Goal: Task Accomplishment & Management: Use online tool/utility

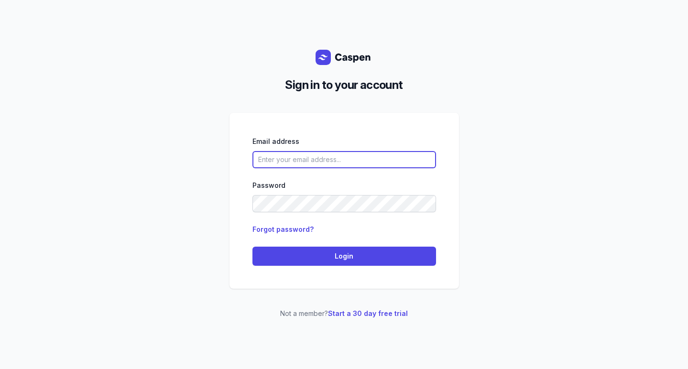
type input "[EMAIL_ADDRESS][DOMAIN_NAME]"
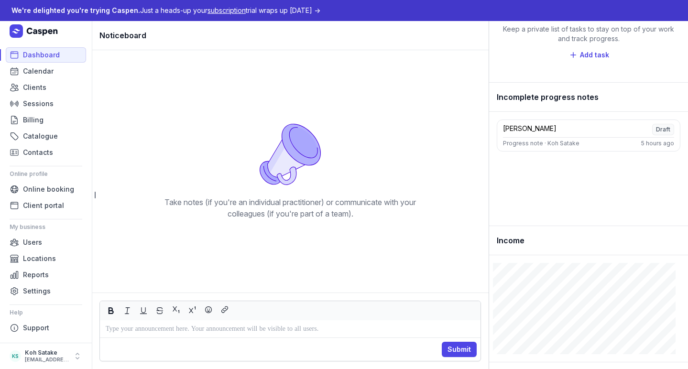
scroll to position [82, 0]
click at [52, 87] on link "Clients" at bounding box center [46, 87] width 80 height 15
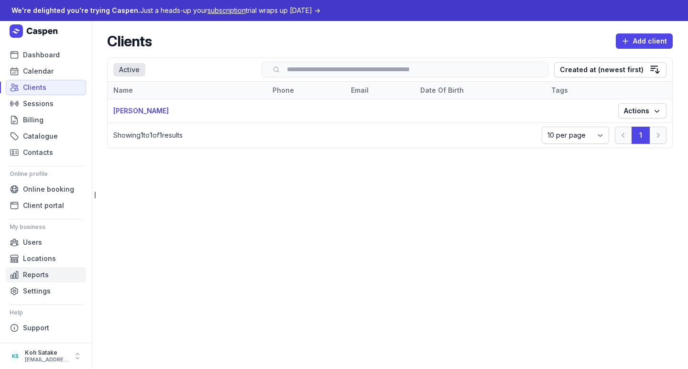
click at [36, 282] on link "Reports" at bounding box center [46, 274] width 80 height 15
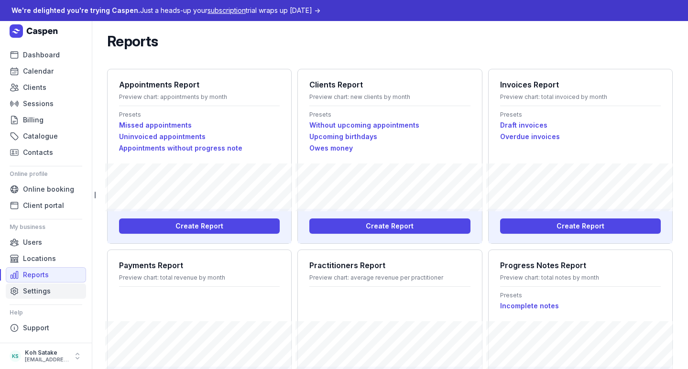
click at [36, 289] on span "Settings" at bounding box center [37, 290] width 28 height 11
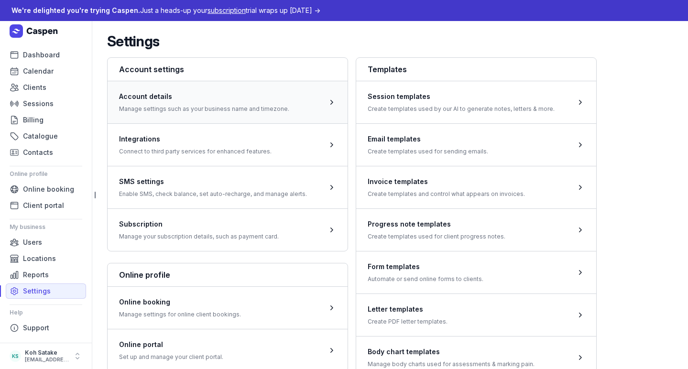
click at [207, 118] on span at bounding box center [228, 102] width 240 height 43
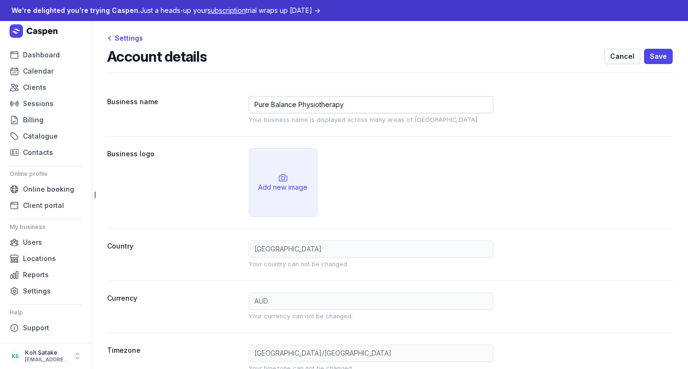
click at [279, 183] on div "Add new image" at bounding box center [282, 188] width 49 height 10
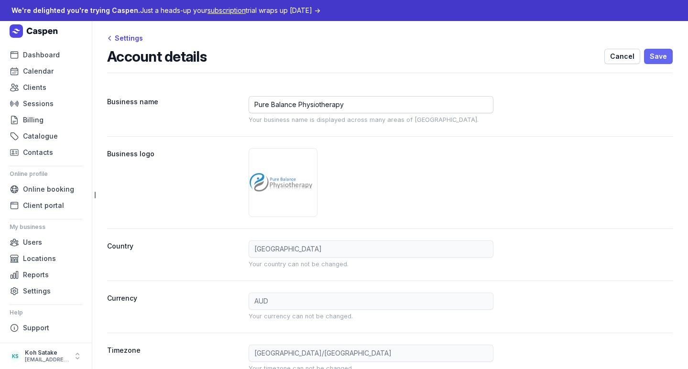
click at [652, 53] on span "Save" at bounding box center [658, 56] width 17 height 11
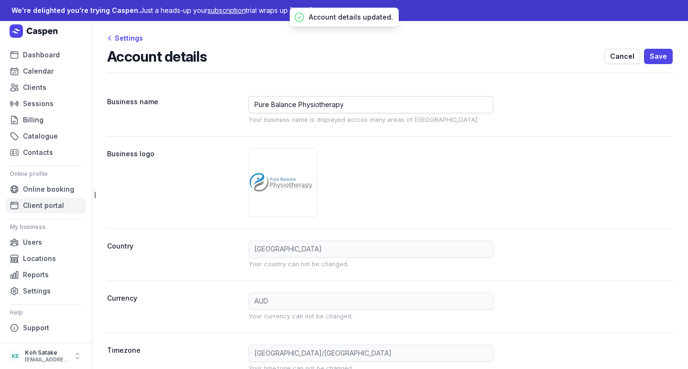
click at [45, 209] on span "Client portal" at bounding box center [43, 205] width 41 height 11
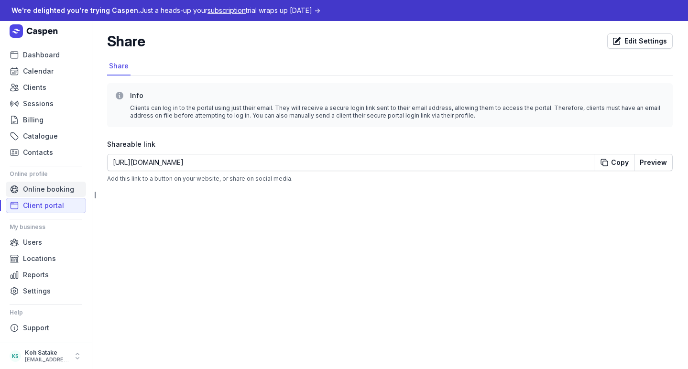
click at [38, 187] on span "Online booking" at bounding box center [48, 189] width 51 height 11
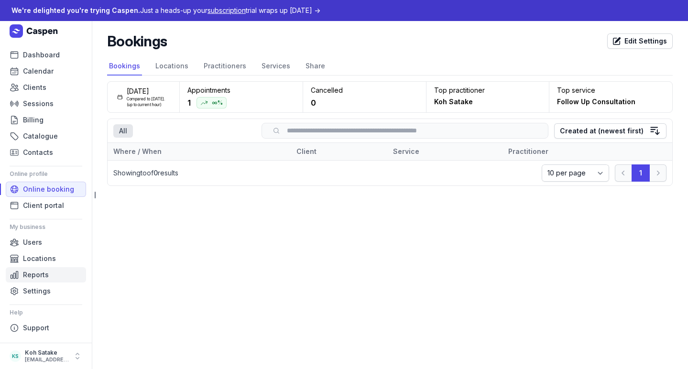
click at [37, 279] on span "Reports" at bounding box center [36, 274] width 26 height 11
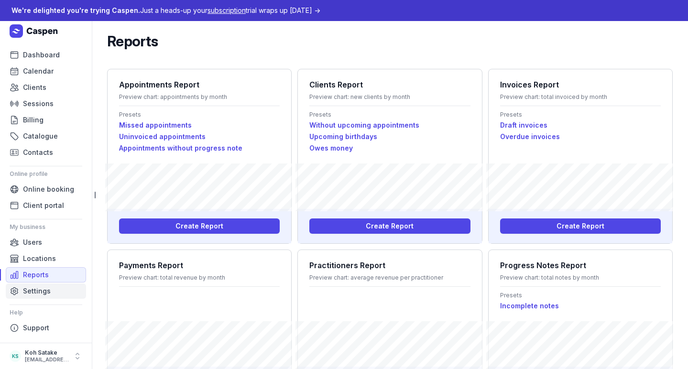
click at [37, 290] on span "Settings" at bounding box center [37, 290] width 28 height 11
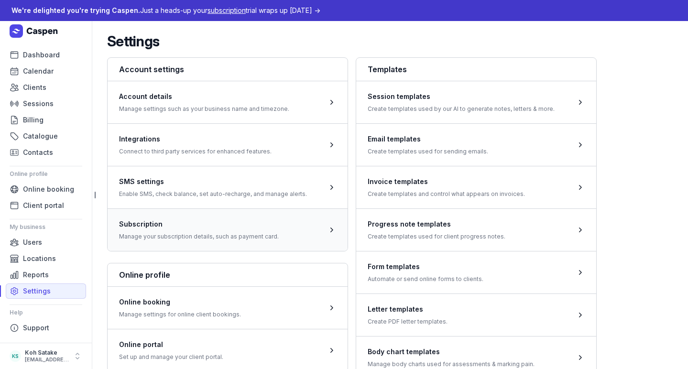
click at [178, 236] on span at bounding box center [228, 229] width 240 height 43
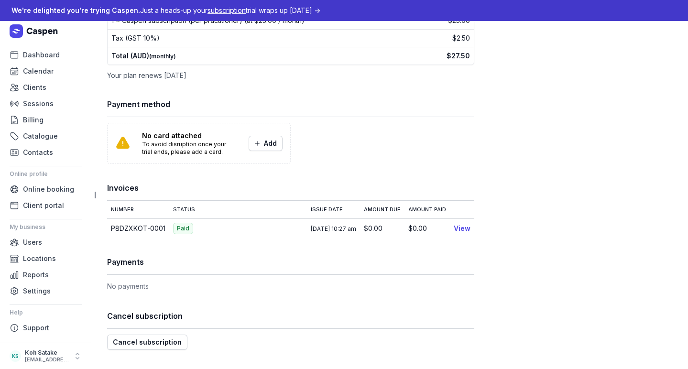
scroll to position [92, 0]
click at [39, 108] on span "Sessions" at bounding box center [38, 103] width 31 height 11
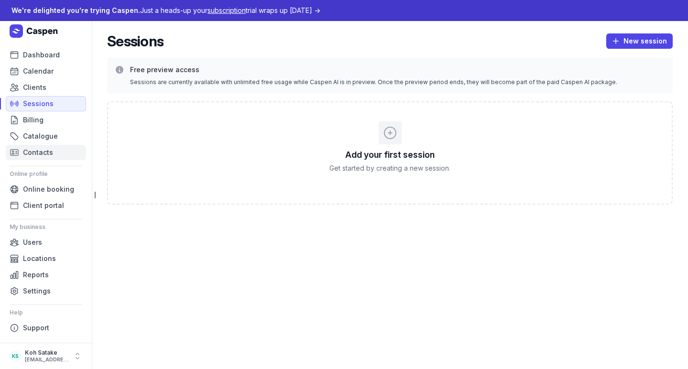
click at [37, 156] on span "Contacts" at bounding box center [38, 152] width 30 height 11
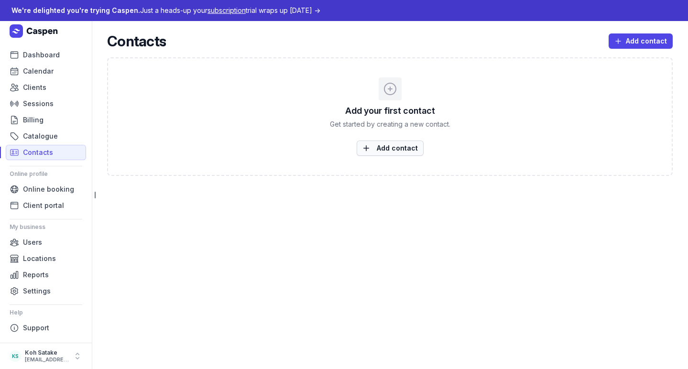
click at [387, 151] on span "Add contact" at bounding box center [389, 147] width 55 height 11
select select
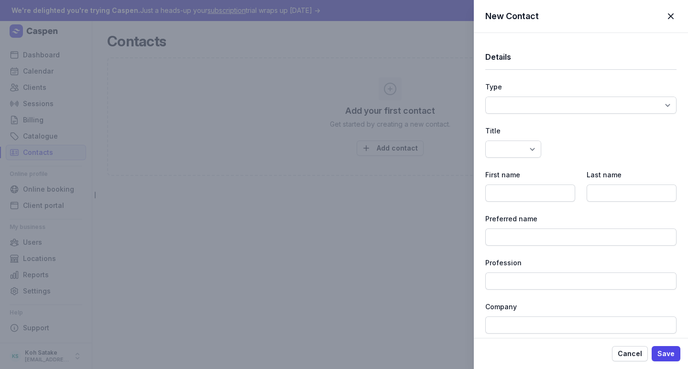
click at [665, 17] on span "button" at bounding box center [670, 16] width 21 height 21
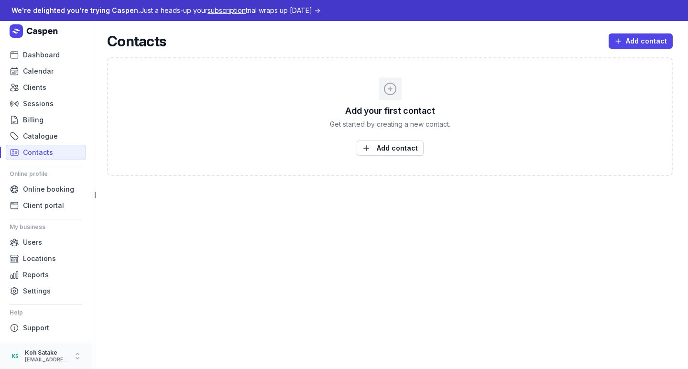
click at [77, 353] on icon "button" at bounding box center [78, 356] width 10 height 10
click at [115, 295] on main "Contacts Add contact Add your first contact Get started by creating a new conta…" at bounding box center [390, 195] width 596 height 348
click at [76, 349] on button "KS Koh Satake [EMAIL_ADDRESS][DOMAIN_NAME]" at bounding box center [46, 356] width 92 height 26
click at [120, 347] on div "My account" at bounding box center [149, 338] width 107 height 17
click at [120, 338] on button "My account" at bounding box center [149, 338] width 107 height 13
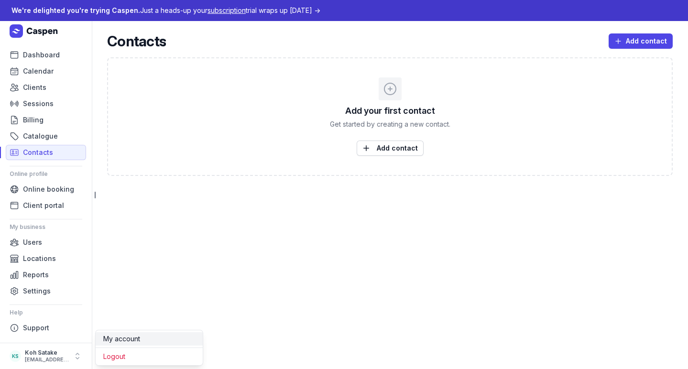
select select
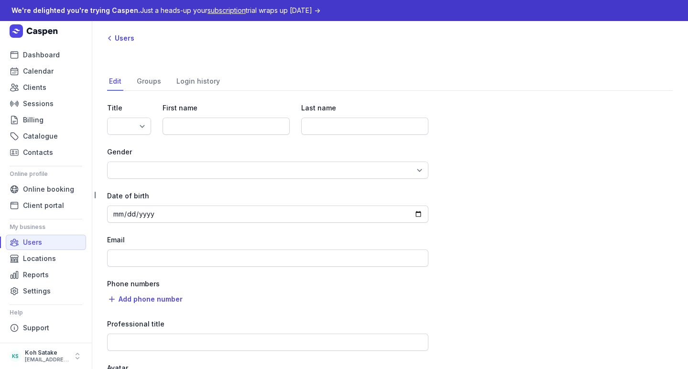
type input "Koh"
type input "Satake"
select select "[DEMOGRAPHIC_DATA]"
type input "[DATE]"
type input "[EMAIL_ADDRESS][DOMAIN_NAME]"
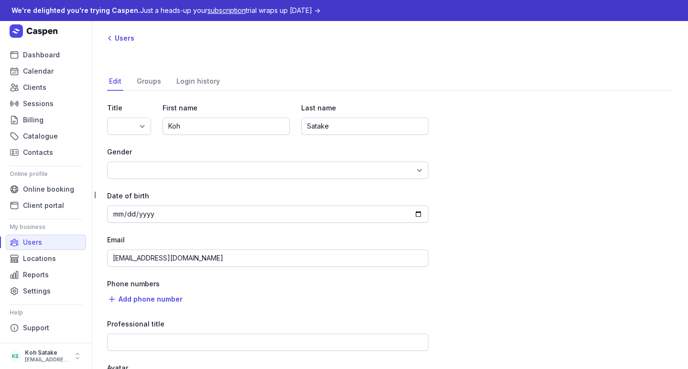
select select "+61"
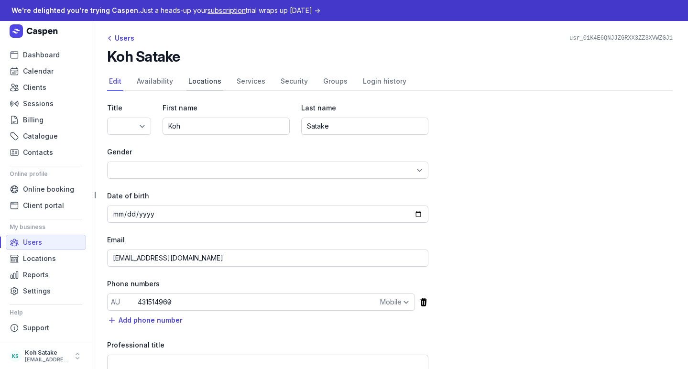
click at [208, 79] on link "Locations" at bounding box center [204, 82] width 37 height 18
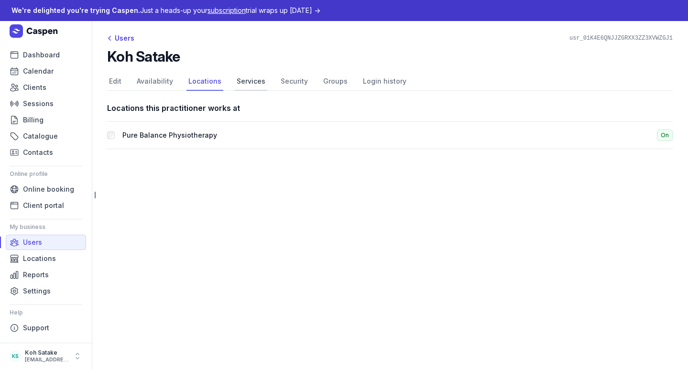
click at [235, 81] on link "Services" at bounding box center [251, 82] width 33 height 18
click at [297, 86] on link "Security" at bounding box center [294, 82] width 31 height 18
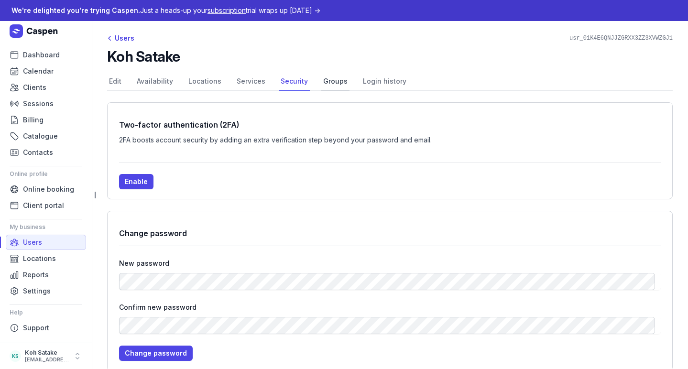
click at [326, 78] on link "Groups" at bounding box center [335, 82] width 28 height 18
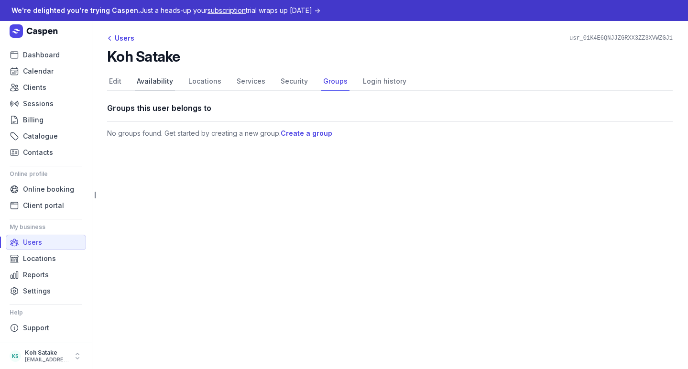
click at [160, 78] on link "Availability" at bounding box center [155, 82] width 40 height 18
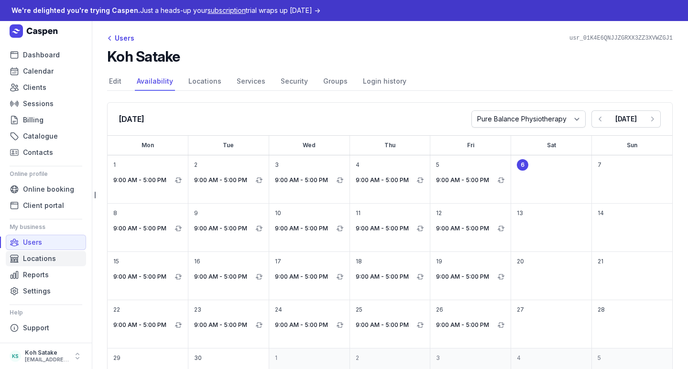
click at [43, 262] on span "Locations" at bounding box center [39, 258] width 33 height 11
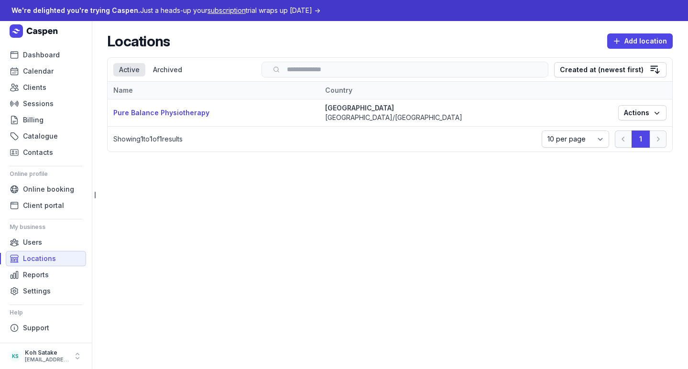
click at [280, 119] on td "Pure Balance Physiotherapy" at bounding box center [214, 112] width 212 height 27
click at [655, 118] on icon "button" at bounding box center [657, 113] width 10 height 10
click at [647, 135] on link "Edit" at bounding box center [612, 134] width 107 height 13
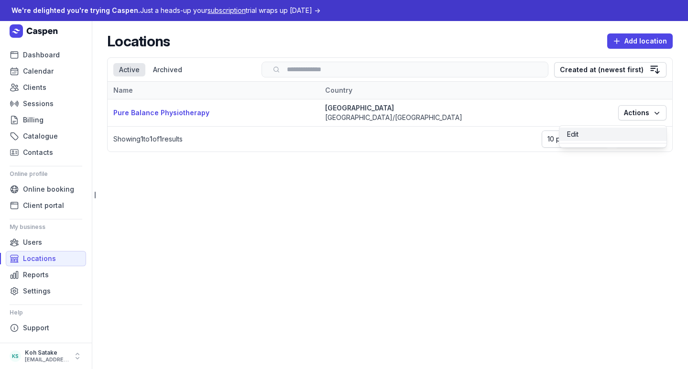
select select
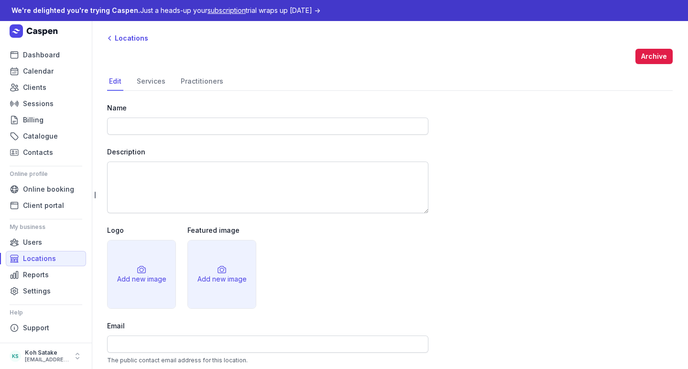
type input "Pure Balance Physiotherapy"
select select "[GEOGRAPHIC_DATA]/[GEOGRAPHIC_DATA]"
select select
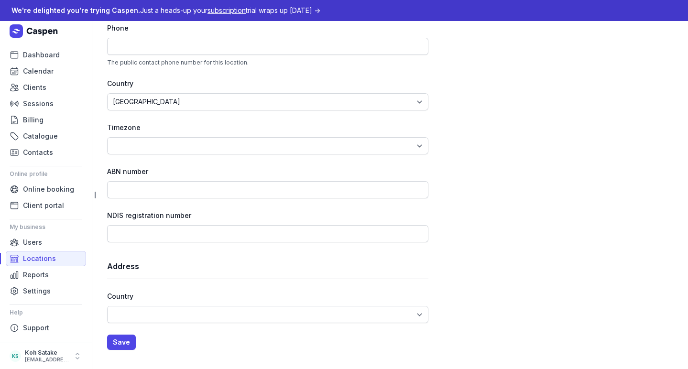
scroll to position [353, 0]
click at [43, 284] on link "Settings" at bounding box center [46, 291] width 80 height 15
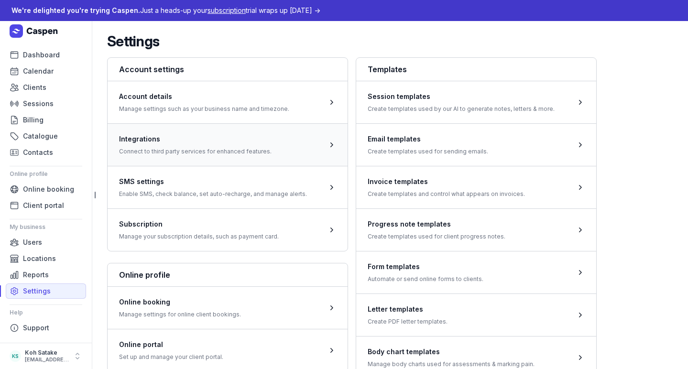
click at [279, 145] on span at bounding box center [228, 144] width 240 height 43
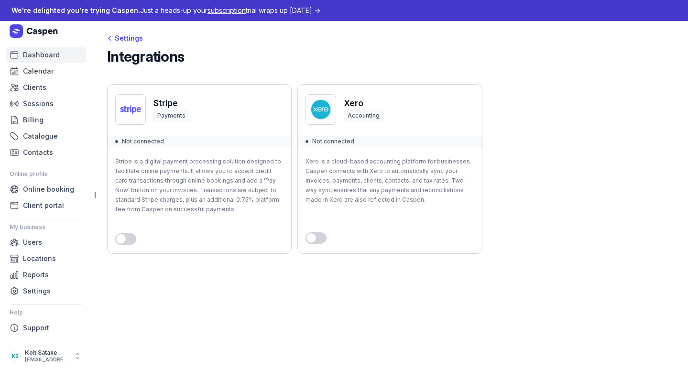
click at [41, 59] on span "Dashboard" at bounding box center [41, 54] width 37 height 11
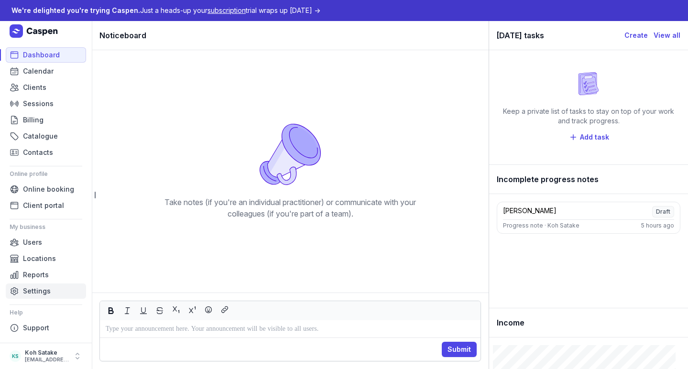
click at [33, 287] on span "Settings" at bounding box center [37, 290] width 28 height 11
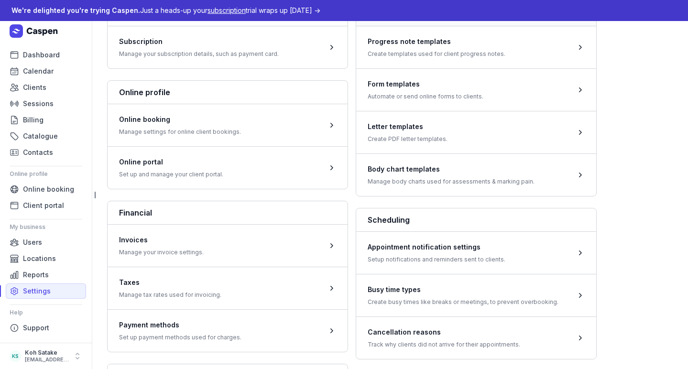
scroll to position [188, 0]
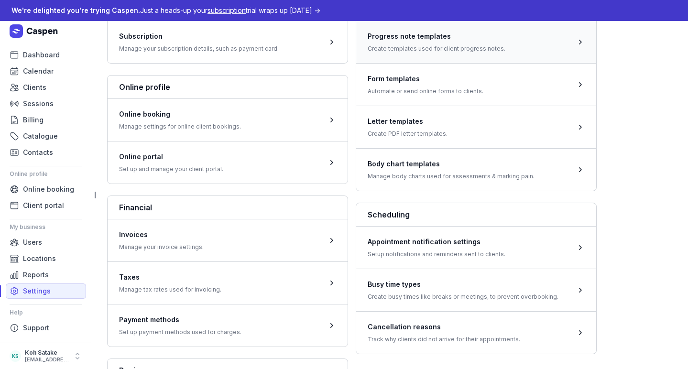
click at [431, 63] on span at bounding box center [476, 42] width 240 height 43
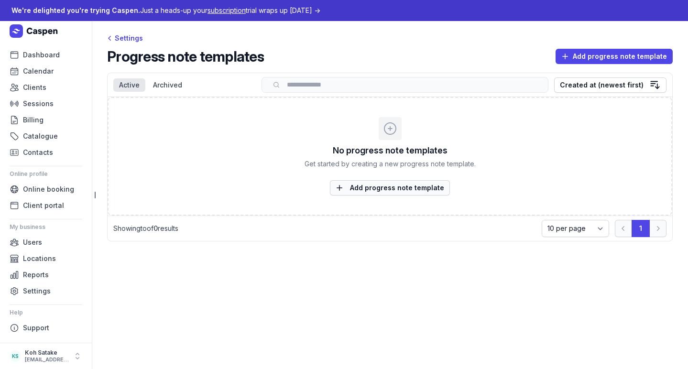
click at [400, 193] on span "Add progress note template" at bounding box center [390, 187] width 109 height 11
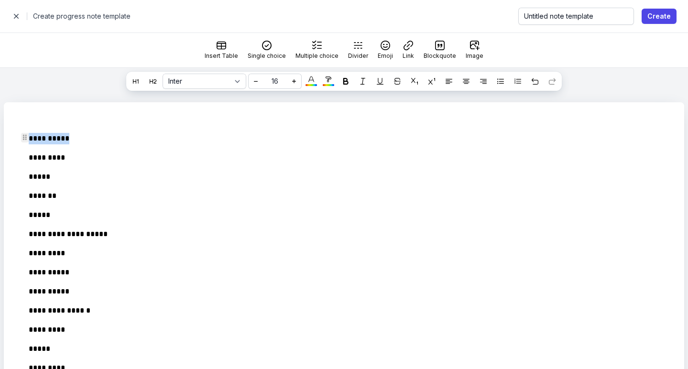
drag, startPoint x: 78, startPoint y: 134, endPoint x: 23, endPoint y: 134, distance: 54.5
click at [23, 134] on div "**********" at bounding box center [337, 325] width 648 height 400
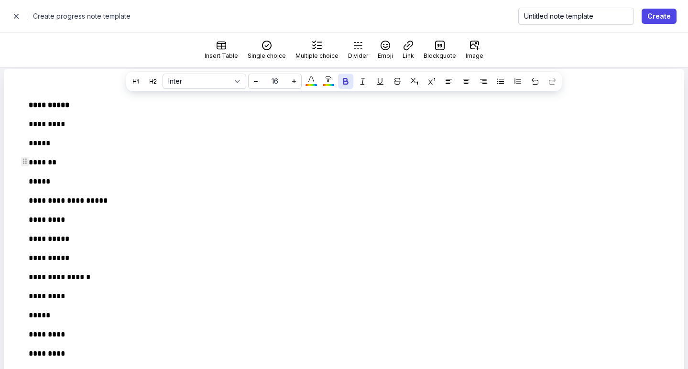
scroll to position [45, 0]
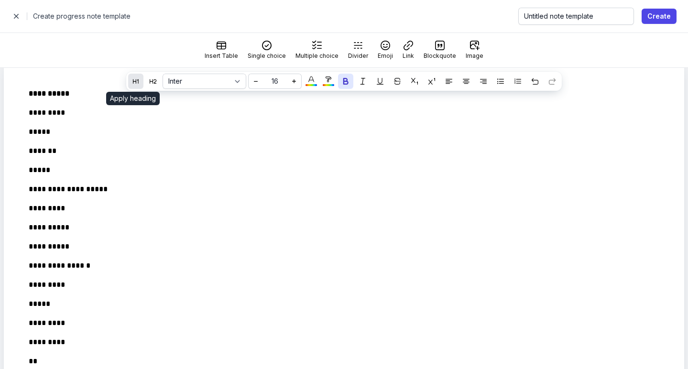
click at [132, 83] on icon at bounding box center [135, 81] width 7 height 7
select select "****"
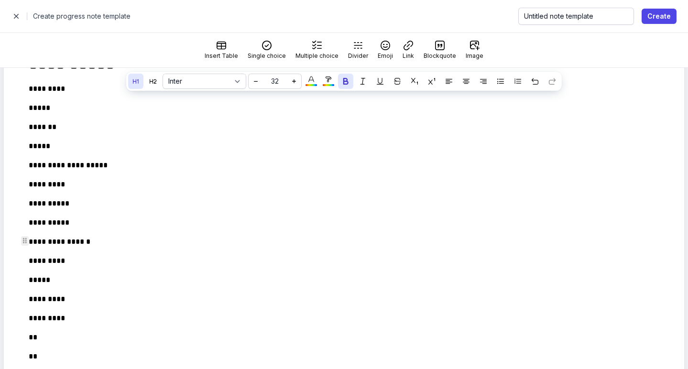
scroll to position [77, 0]
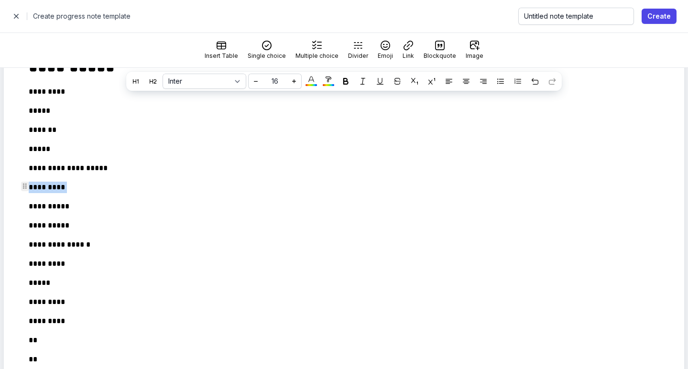
drag, startPoint x: 82, startPoint y: 192, endPoint x: 22, endPoint y: 185, distance: 60.6
click at [22, 185] on div "**********" at bounding box center [337, 253] width 648 height 411
click at [131, 85] on div at bounding box center [135, 81] width 11 height 11
select select "****"
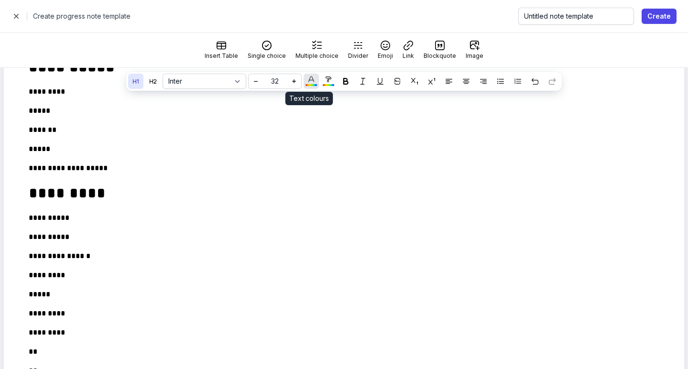
click at [313, 84] on div "button" at bounding box center [311, 81] width 11 height 11
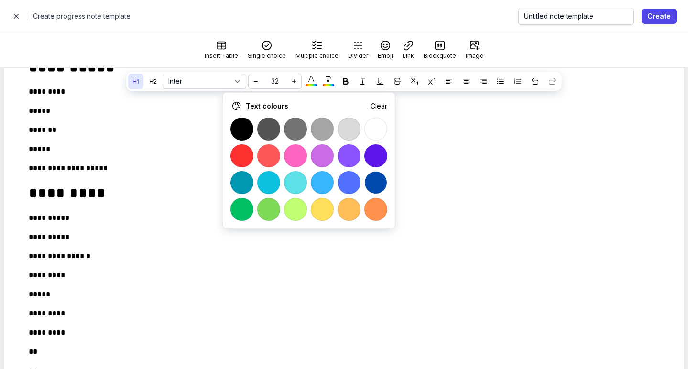
click at [373, 181] on div at bounding box center [375, 182] width 23 height 23
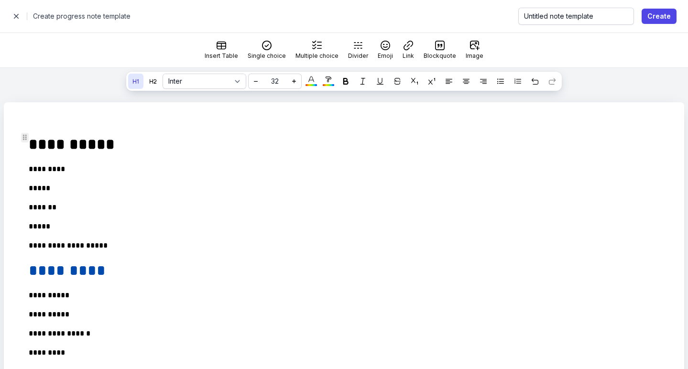
scroll to position [0, 0]
drag, startPoint x: 111, startPoint y: 147, endPoint x: 29, endPoint y: 147, distance: 82.2
click at [29, 147] on h1 "**********" at bounding box center [341, 144] width 625 height 23
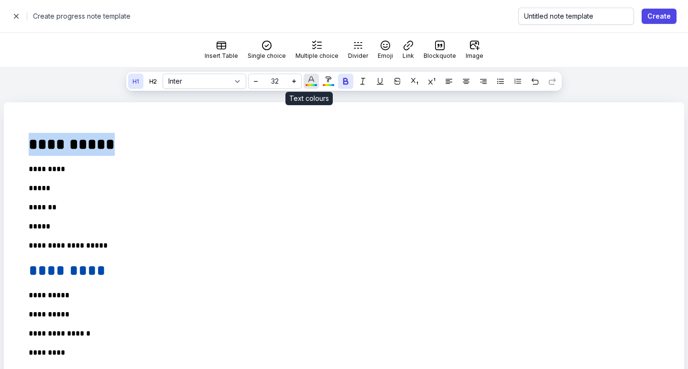
click at [304, 87] on button "button" at bounding box center [311, 81] width 15 height 15
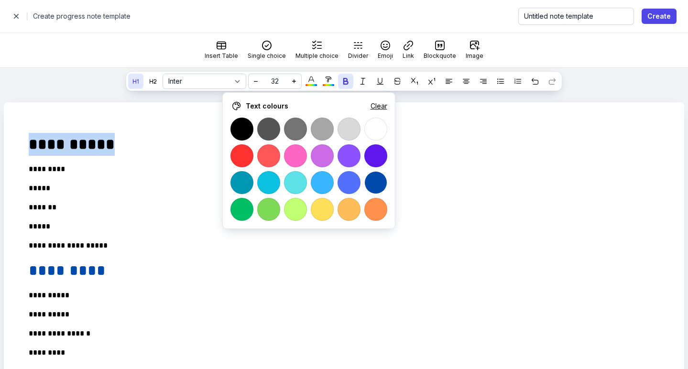
click at [373, 184] on div at bounding box center [375, 182] width 23 height 23
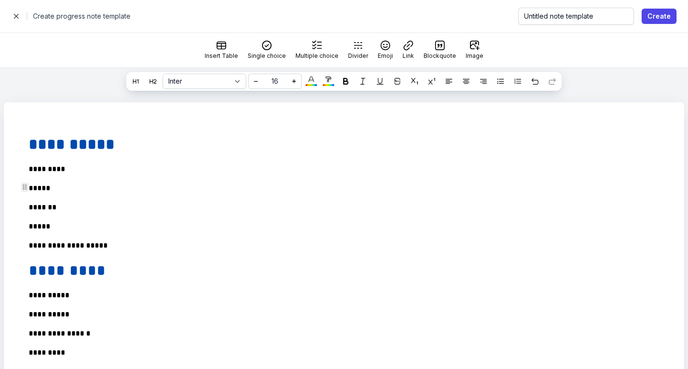
click at [372, 196] on div "**********" at bounding box center [337, 336] width 648 height 423
select select "****"
drag, startPoint x: 102, startPoint y: 272, endPoint x: 11, endPoint y: 271, distance: 91.3
click at [11, 271] on div "**********" at bounding box center [344, 336] width 680 height 469
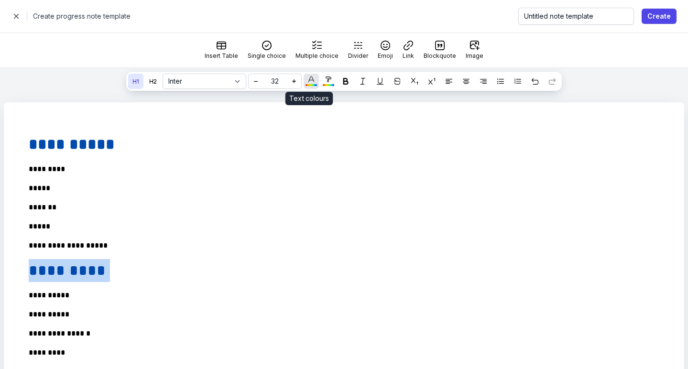
click at [312, 79] on div "button" at bounding box center [311, 81] width 11 height 11
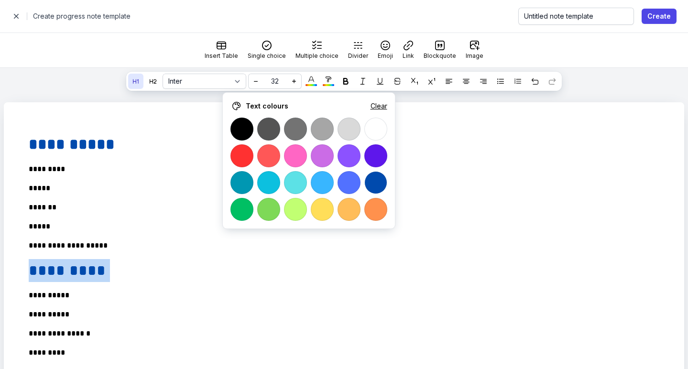
click at [374, 182] on div at bounding box center [375, 182] width 23 height 23
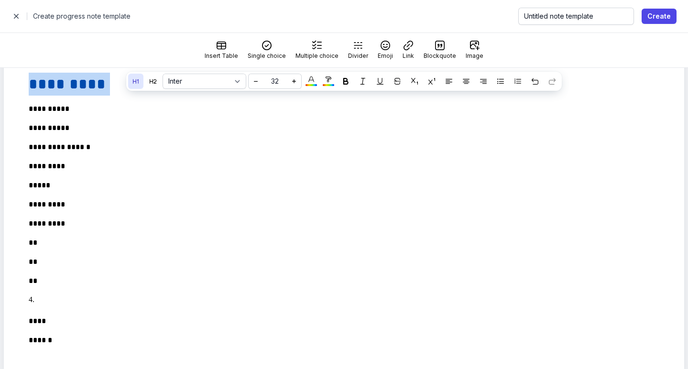
scroll to position [192, 0]
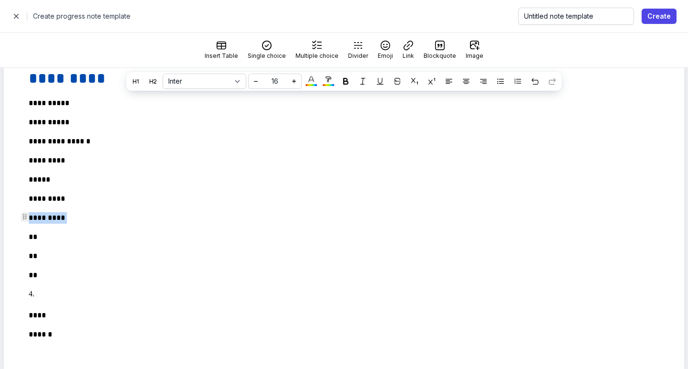
drag, startPoint x: 70, startPoint y: 225, endPoint x: 21, endPoint y: 217, distance: 49.8
click at [21, 217] on div "**********" at bounding box center [337, 144] width 648 height 423
click at [307, 82] on div "button" at bounding box center [311, 81] width 11 height 11
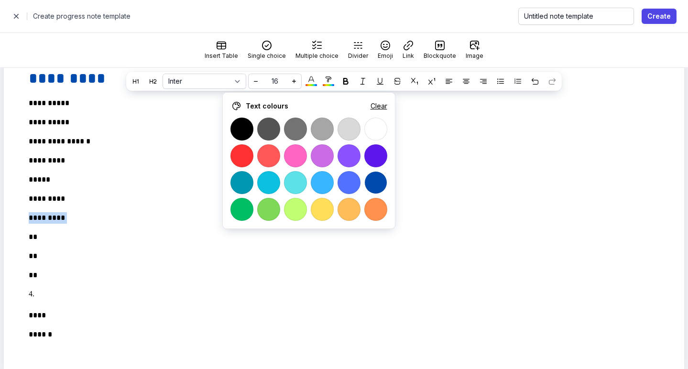
click at [375, 177] on div at bounding box center [375, 182] width 23 height 23
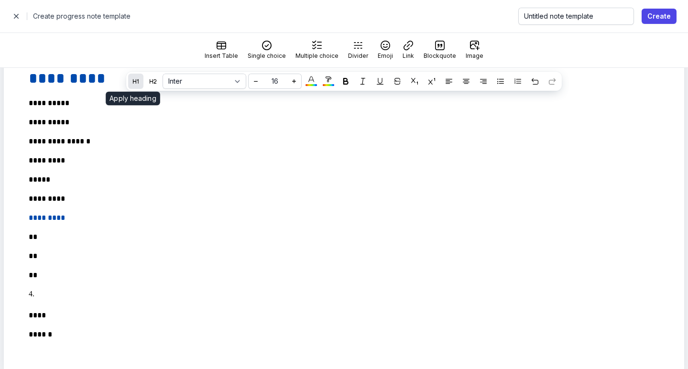
click at [138, 81] on div at bounding box center [135, 81] width 11 height 11
select select "****"
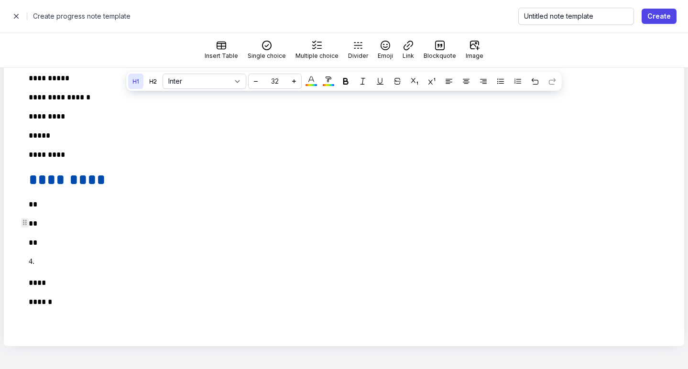
scroll to position [236, 0]
drag, startPoint x: 58, startPoint y: 285, endPoint x: 18, endPoint y: 285, distance: 40.2
click at [18, 285] on div "**********" at bounding box center [337, 106] width 648 height 434
click at [309, 83] on div "button" at bounding box center [311, 81] width 11 height 11
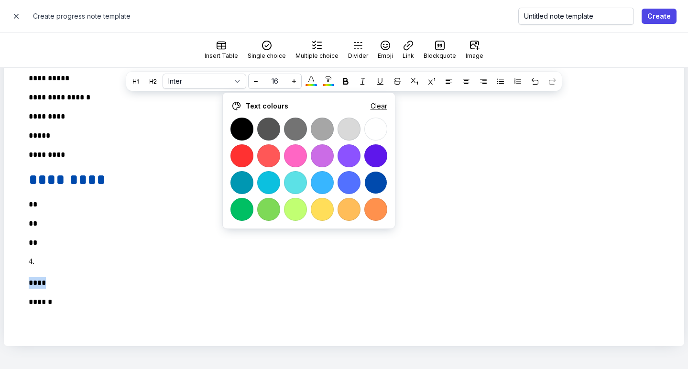
click at [377, 187] on div at bounding box center [375, 182] width 23 height 23
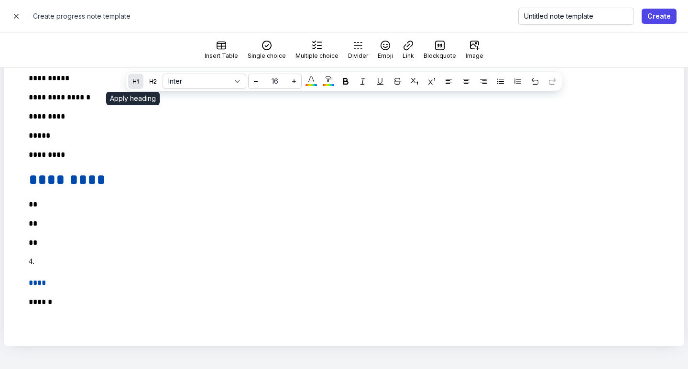
click at [130, 82] on div at bounding box center [135, 81] width 11 height 11
select select "****"
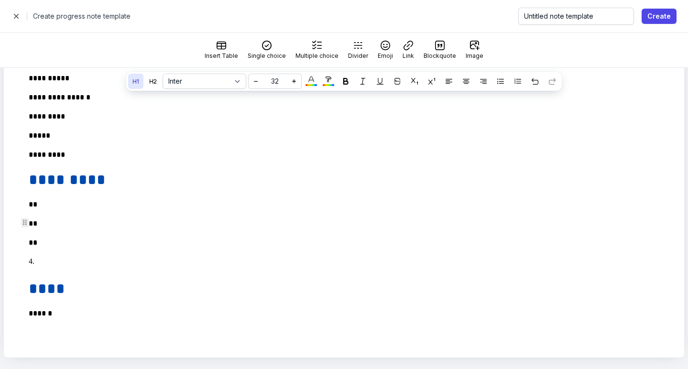
select select
click at [91, 271] on div "**********" at bounding box center [337, 112] width 648 height 446
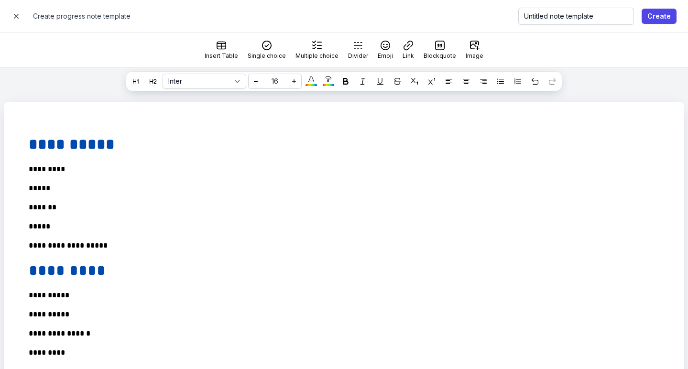
scroll to position [0, 0]
select select "****"
click at [86, 142] on strong "**********" at bounding box center [72, 144] width 86 height 15
drag, startPoint x: 109, startPoint y: 270, endPoint x: 30, endPoint y: 271, distance: 78.9
click at [30, 271] on h1 "*********" at bounding box center [338, 270] width 619 height 23
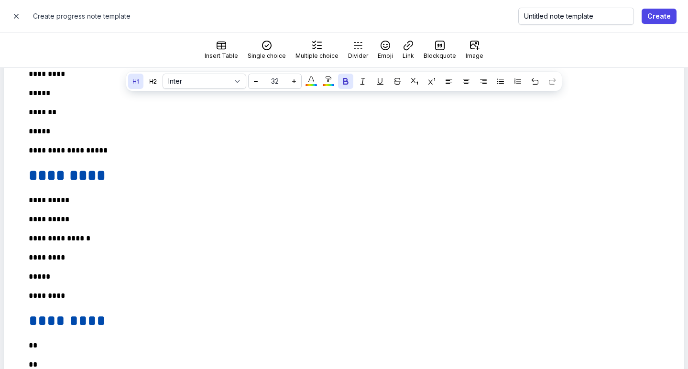
scroll to position [123, 0]
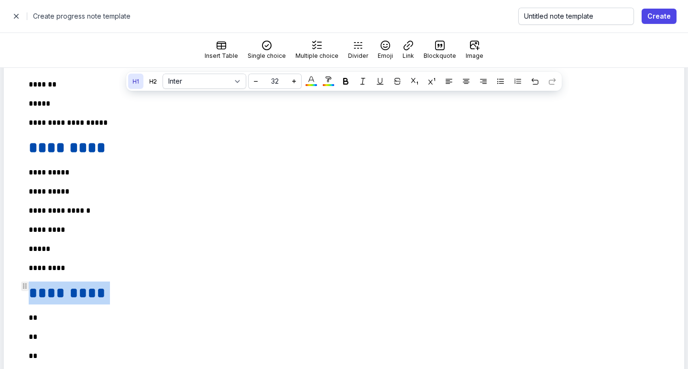
drag, startPoint x: 106, startPoint y: 295, endPoint x: 18, endPoint y: 295, distance: 88.0
click at [18, 295] on div "**********" at bounding box center [337, 224] width 648 height 444
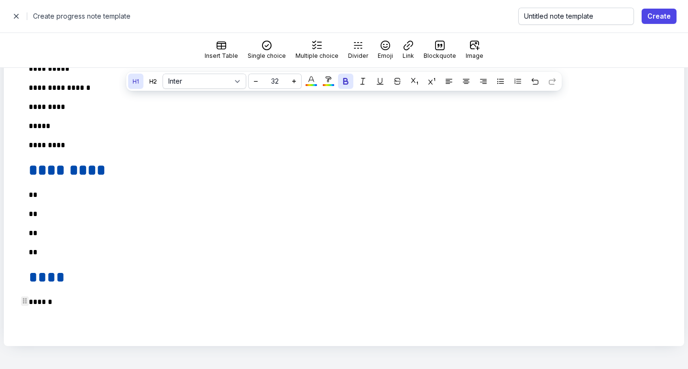
scroll to position [246, 0]
drag, startPoint x: 67, startPoint y: 280, endPoint x: 22, endPoint y: 280, distance: 45.4
click at [22, 280] on div "**********" at bounding box center [337, 102] width 648 height 444
click at [101, 261] on div "**********" at bounding box center [337, 102] width 648 height 444
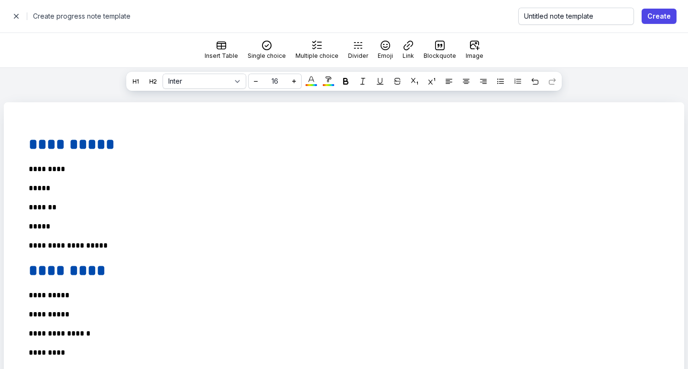
scroll to position [0, 0]
select select
drag, startPoint x: 600, startPoint y: 16, endPoint x: 512, endPoint y: 17, distance: 88.5
click at [512, 17] on div "Close panel Create progress note template Untitled note template Create" at bounding box center [343, 16] width 665 height 13
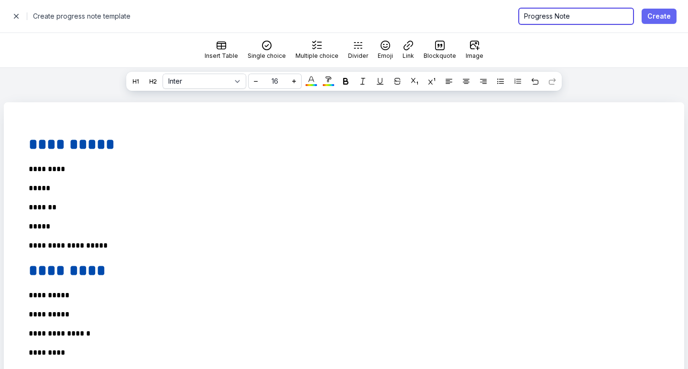
type input "Progress Note"
click at [661, 20] on span "Create" at bounding box center [658, 16] width 23 height 11
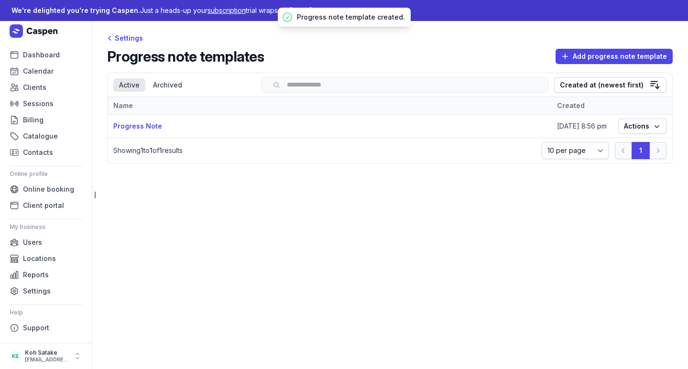
click at [628, 64] on div "Progress note templates Add progress note template" at bounding box center [390, 56] width 566 height 17
click at [626, 59] on span "Add progress note template" at bounding box center [614, 56] width 106 height 11
select select
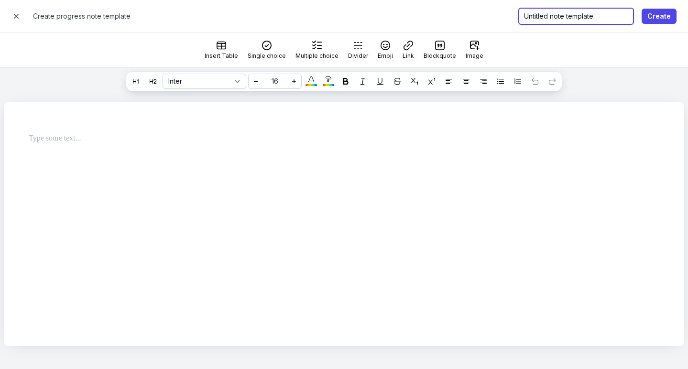
click at [540, 12] on input "Untitled note template" at bounding box center [576, 16] width 116 height 17
type input "Initial Assessment"
click at [136, 161] on div at bounding box center [344, 142] width 680 height 80
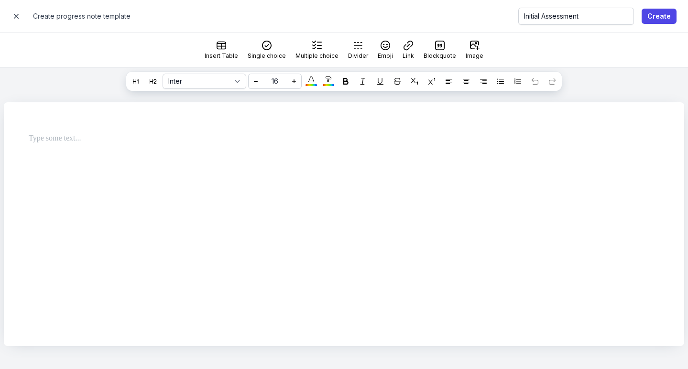
click at [110, 143] on p at bounding box center [341, 138] width 625 height 11
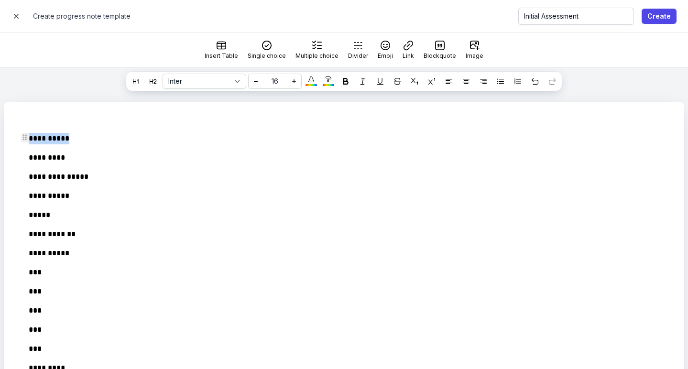
drag, startPoint x: 83, startPoint y: 132, endPoint x: 78, endPoint y: 138, distance: 8.1
click at [78, 138] on div "**********" at bounding box center [337, 343] width 648 height 436
click at [134, 80] on icon at bounding box center [135, 81] width 7 height 7
select select "****"
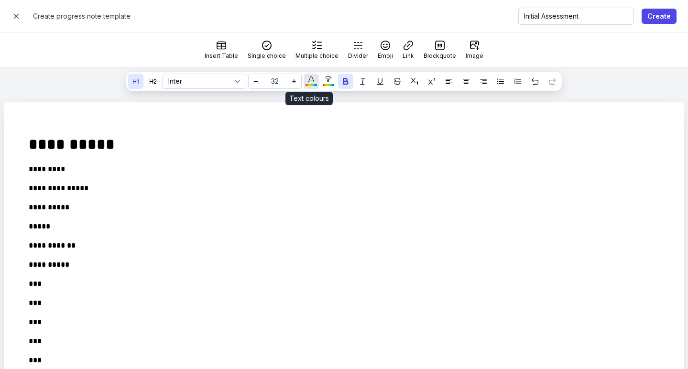
click at [312, 81] on div "button" at bounding box center [311, 81] width 11 height 11
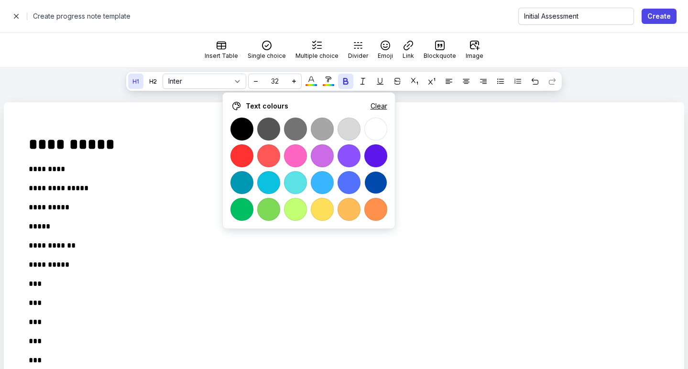
click at [377, 177] on div at bounding box center [375, 182] width 23 height 23
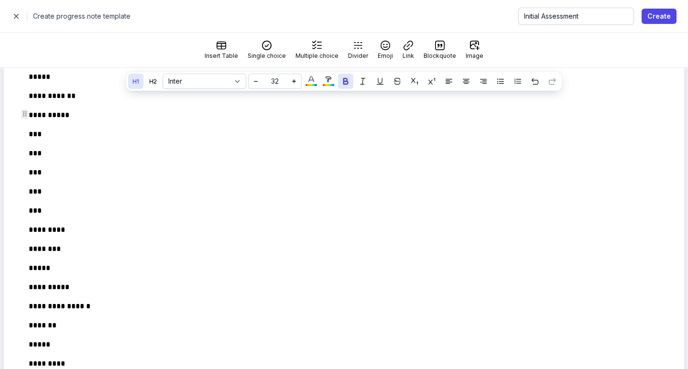
scroll to position [166, 0]
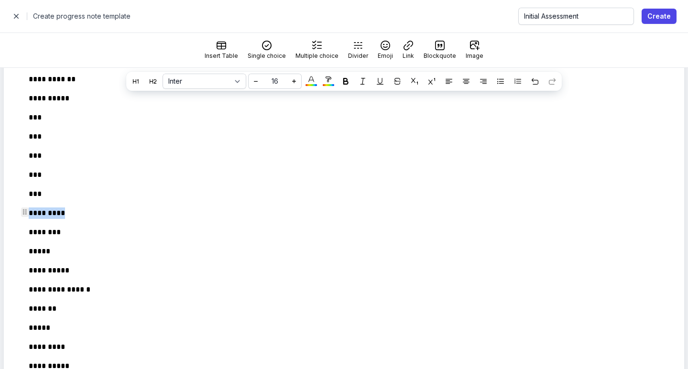
drag, startPoint x: 75, startPoint y: 211, endPoint x: 25, endPoint y: 211, distance: 49.2
click at [25, 211] on div "**********" at bounding box center [337, 182] width 648 height 447
click at [134, 87] on div at bounding box center [135, 81] width 11 height 11
select select "****"
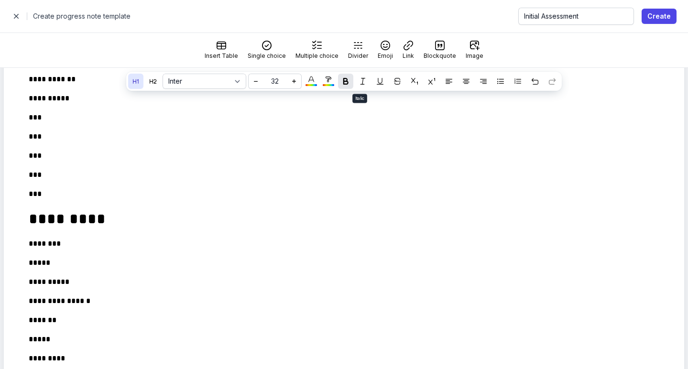
click at [349, 81] on div at bounding box center [345, 81] width 11 height 11
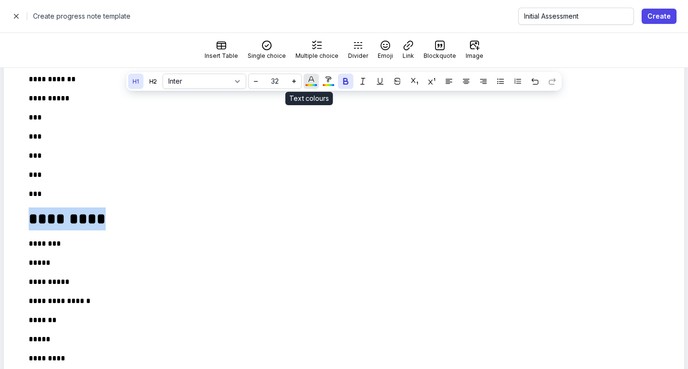
click at [306, 82] on div "button" at bounding box center [311, 81] width 11 height 11
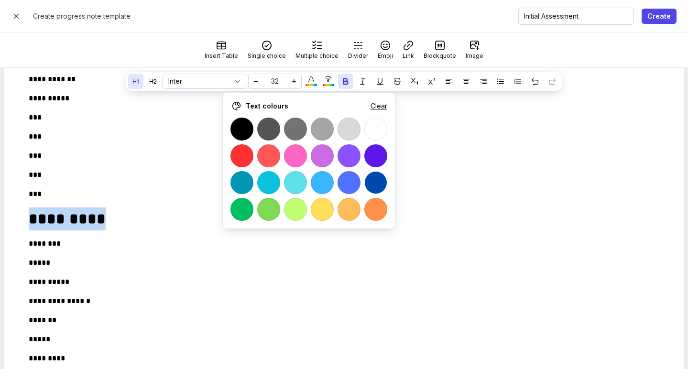
click at [372, 177] on div at bounding box center [375, 182] width 23 height 23
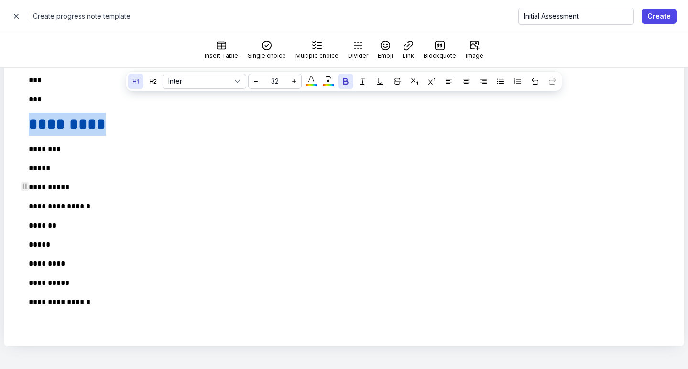
scroll to position [261, 0]
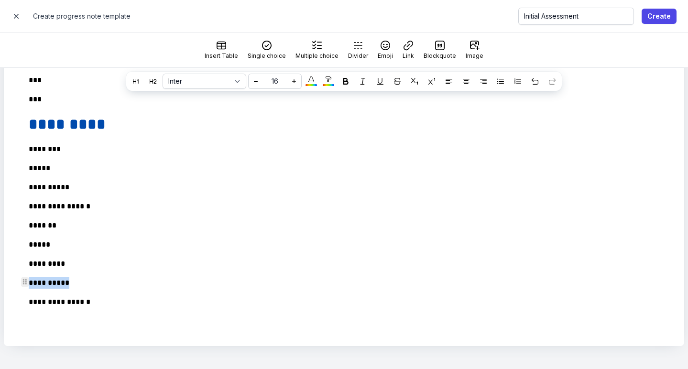
drag, startPoint x: 93, startPoint y: 285, endPoint x: 22, endPoint y: 278, distance: 70.6
click at [22, 278] on div "**********" at bounding box center [337, 93] width 648 height 459
drag, startPoint x: 113, startPoint y: 307, endPoint x: 21, endPoint y: 282, distance: 95.1
click at [21, 282] on div "**********" at bounding box center [337, 93] width 648 height 459
click at [312, 82] on div "button" at bounding box center [311, 81] width 11 height 11
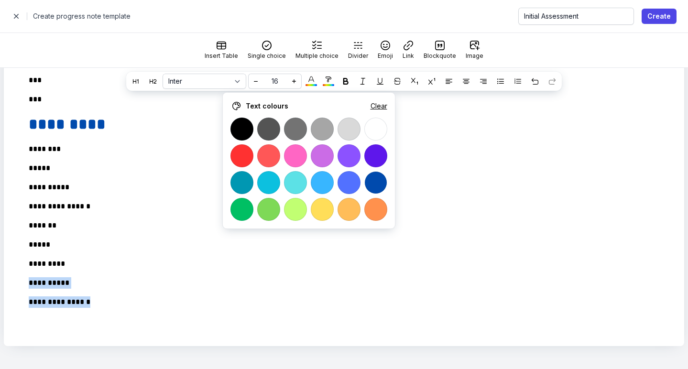
click at [376, 181] on div at bounding box center [375, 182] width 23 height 23
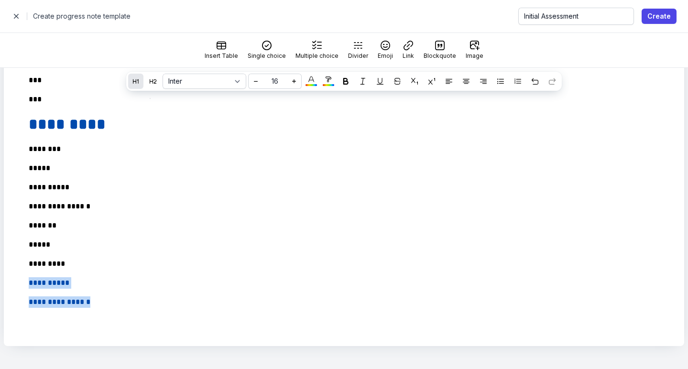
click at [140, 82] on button at bounding box center [135, 81] width 15 height 15
select select "****"
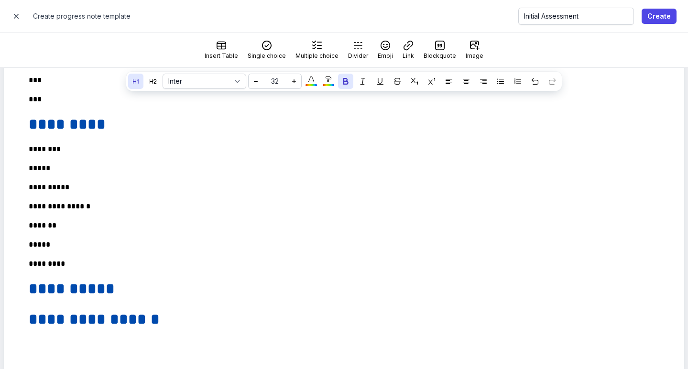
click at [224, 186] on p "**********" at bounding box center [338, 187] width 619 height 11
select select "****"
click at [149, 285] on h1 "**********" at bounding box center [341, 288] width 625 height 23
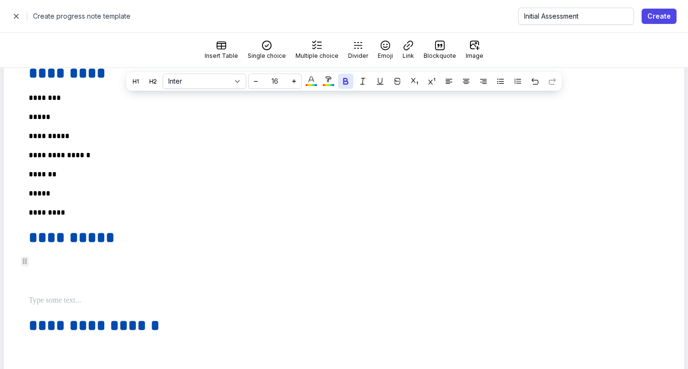
scroll to position [318, 0]
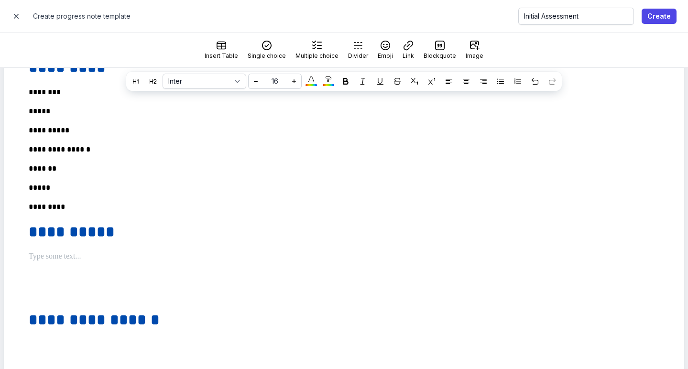
select select "****"
select select
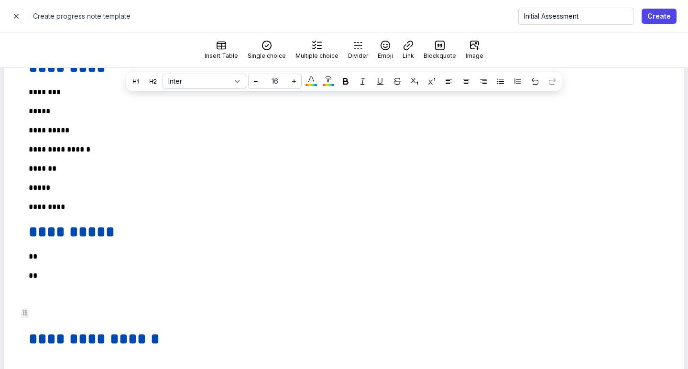
select select "****"
click at [129, 325] on div "**********" at bounding box center [337, 96] width 648 height 578
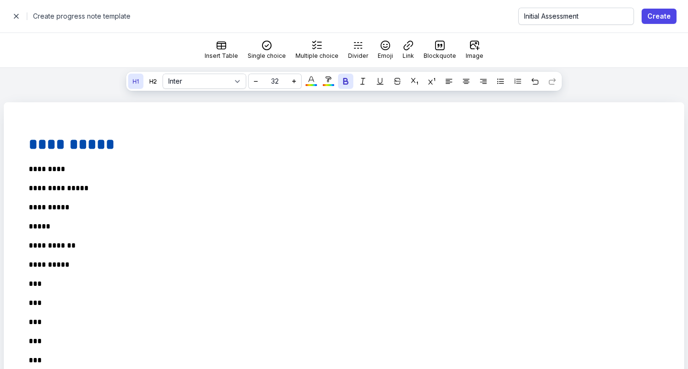
scroll to position [0, 0]
click at [654, 12] on span "Create" at bounding box center [658, 16] width 23 height 11
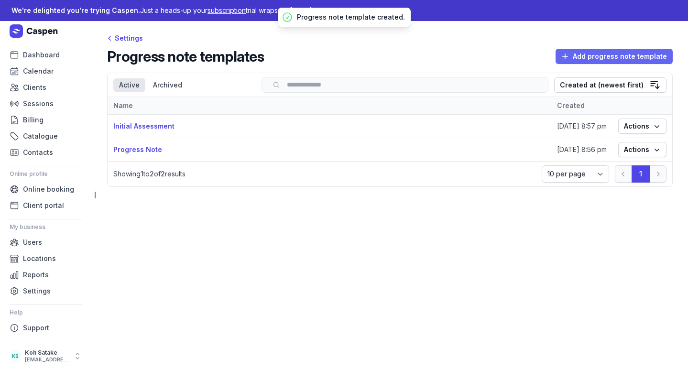
click at [614, 61] on span "Add progress note template" at bounding box center [614, 56] width 106 height 11
select select
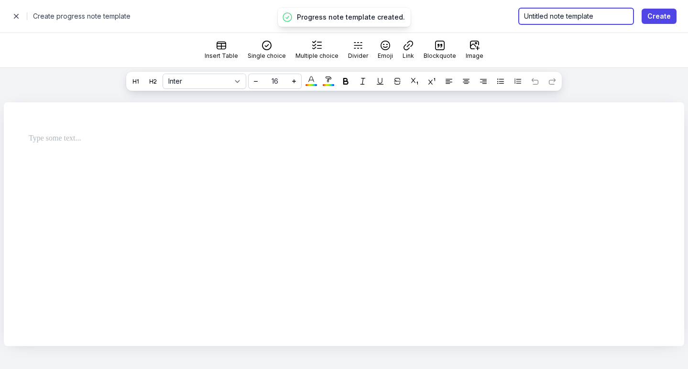
click at [566, 22] on input "Untitled note template" at bounding box center [576, 16] width 116 height 17
type input "Review"
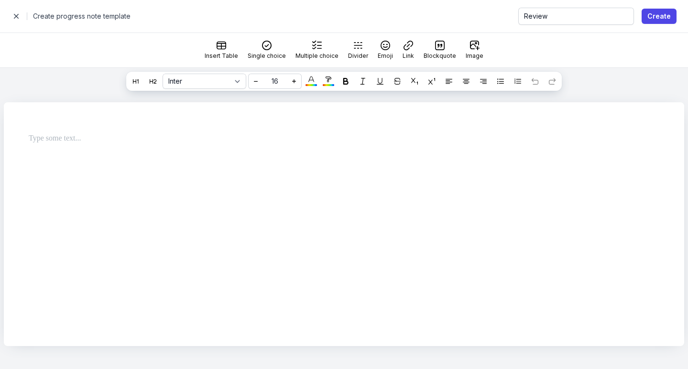
click at [313, 167] on div at bounding box center [344, 142] width 680 height 80
click at [316, 138] on p at bounding box center [341, 138] width 625 height 11
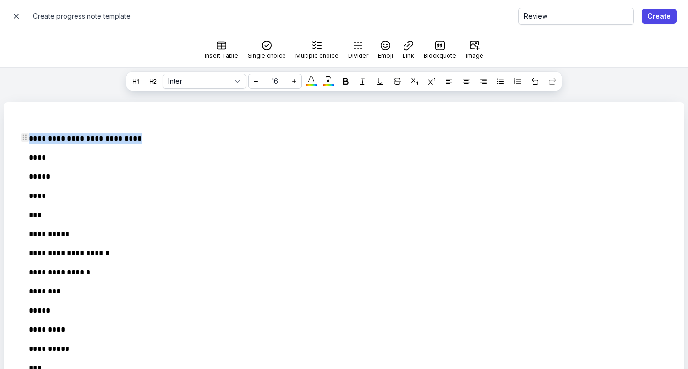
drag, startPoint x: 157, startPoint y: 142, endPoint x: 25, endPoint y: 138, distance: 132.5
click at [25, 138] on div "**********" at bounding box center [337, 333] width 648 height 417
click at [136, 80] on div at bounding box center [135, 81] width 11 height 11
select select "****"
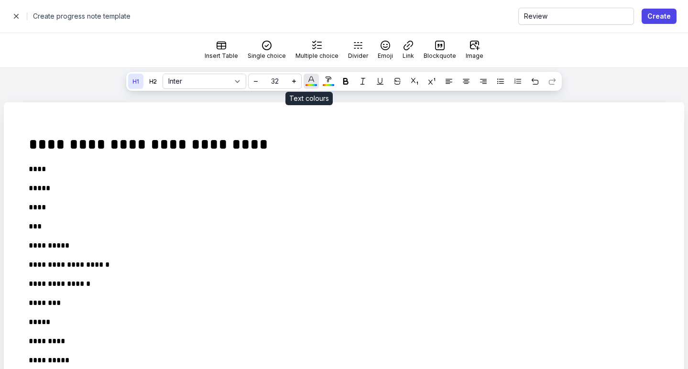
click at [310, 82] on icon "button" at bounding box center [311, 79] width 6 height 6
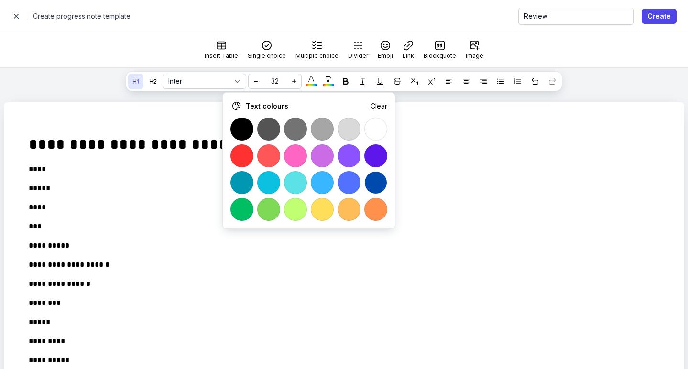
click at [367, 181] on div at bounding box center [375, 182] width 23 height 23
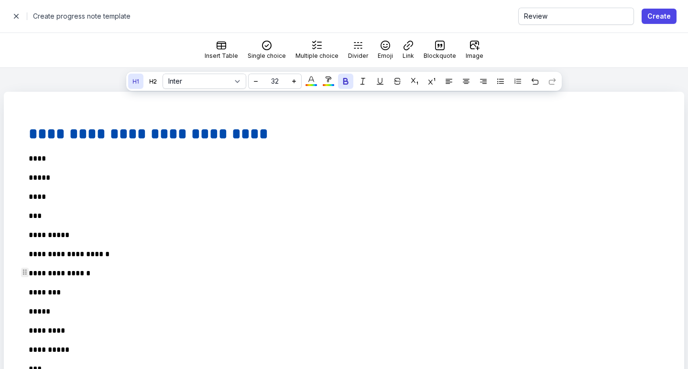
scroll to position [22, 0]
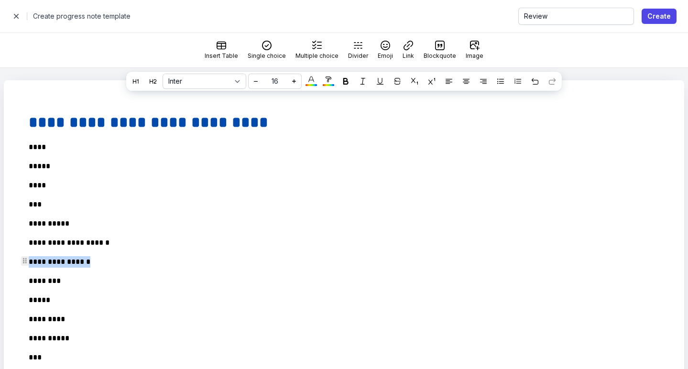
drag, startPoint x: 109, startPoint y: 259, endPoint x: 20, endPoint y: 259, distance: 88.9
click at [20, 259] on div "**********" at bounding box center [337, 317] width 648 height 428
click at [132, 83] on icon at bounding box center [135, 81] width 7 height 7
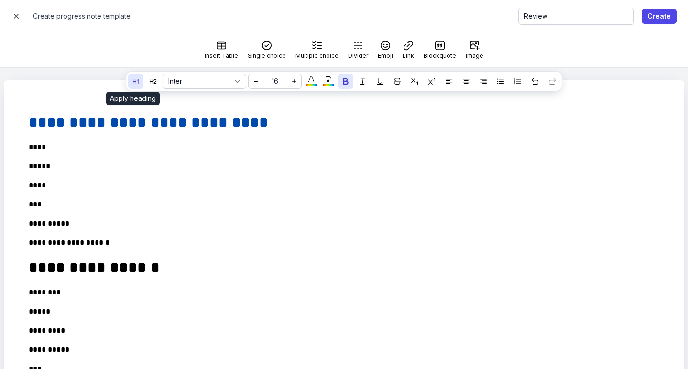
select select "****"
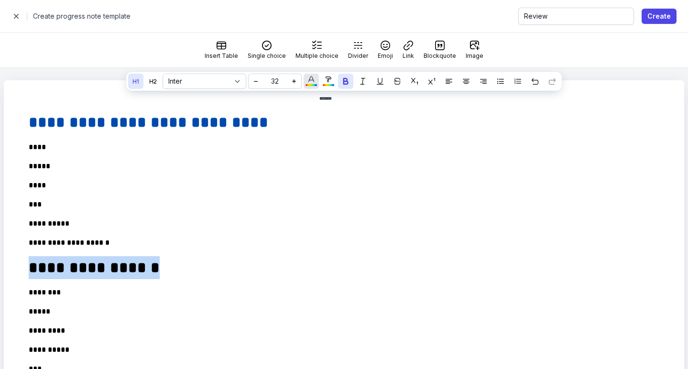
click at [311, 81] on icon "button" at bounding box center [311, 79] width 6 height 6
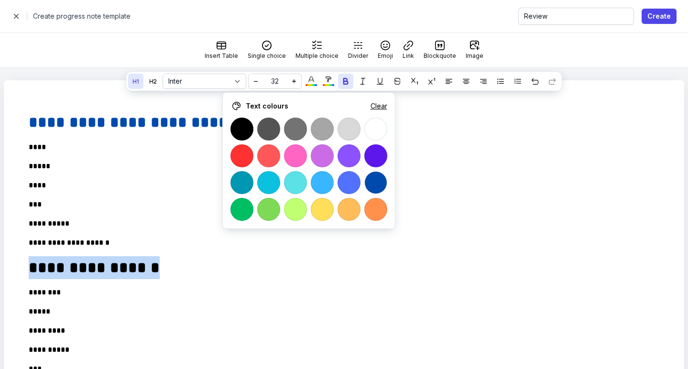
click at [377, 182] on div at bounding box center [375, 182] width 23 height 23
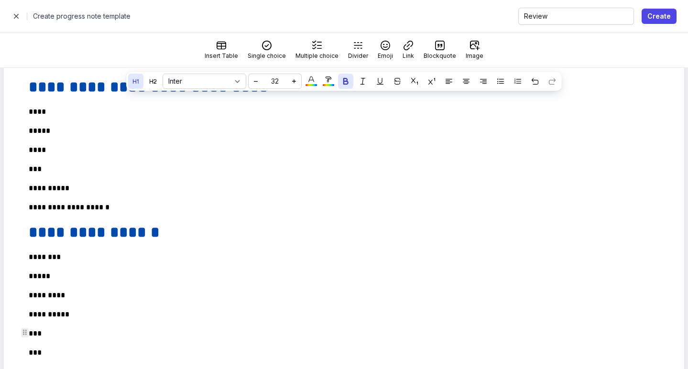
scroll to position [239, 0]
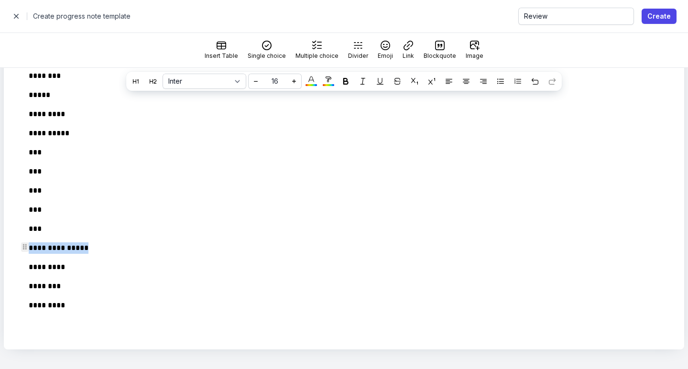
drag, startPoint x: 110, startPoint y: 246, endPoint x: 24, endPoint y: 246, distance: 86.5
click at [24, 246] on div "**********" at bounding box center [337, 107] width 648 height 440
click at [132, 85] on div at bounding box center [135, 81] width 11 height 11
select select "****"
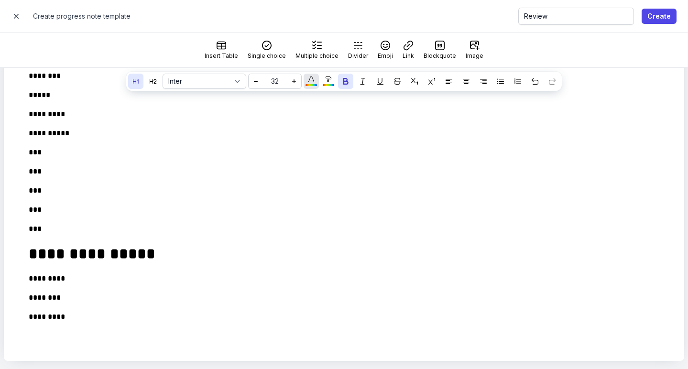
click at [310, 85] on div "button" at bounding box center [311, 85] width 11 height 2
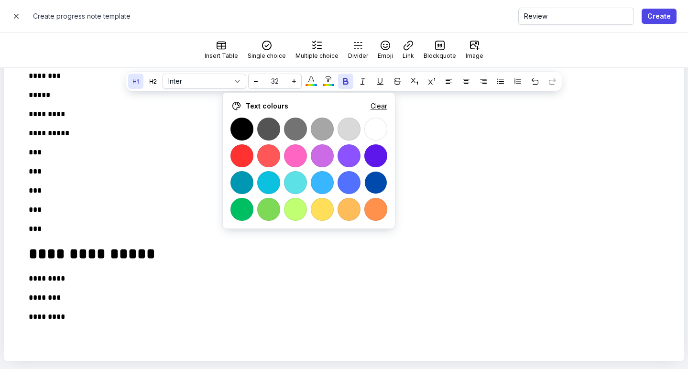
click at [377, 189] on div at bounding box center [375, 182] width 23 height 23
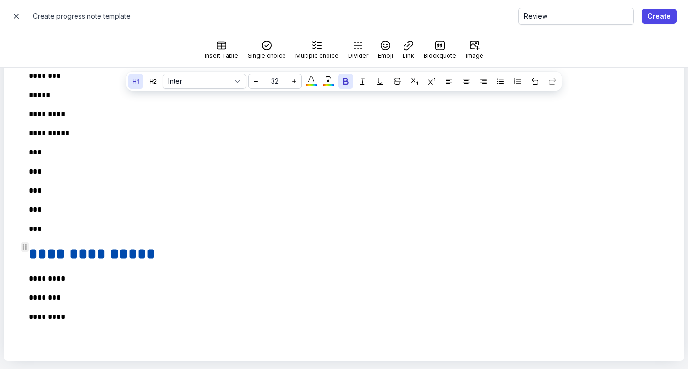
click at [181, 262] on h1 "**********" at bounding box center [341, 253] width 625 height 23
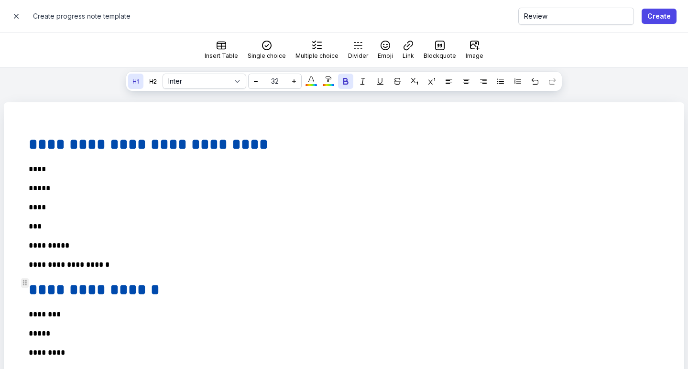
scroll to position [0, 0]
click at [656, 19] on span "Create" at bounding box center [658, 16] width 23 height 11
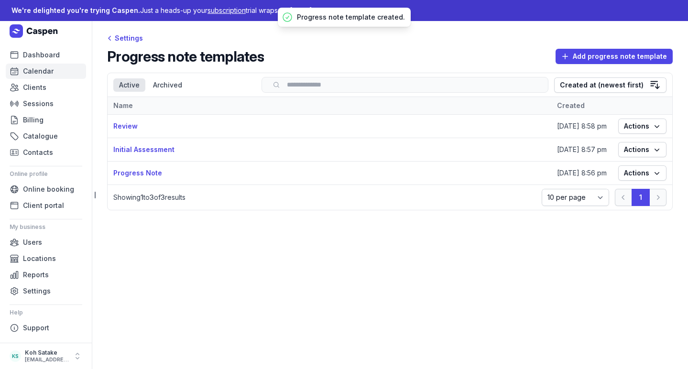
click at [27, 75] on span "Calendar" at bounding box center [38, 70] width 31 height 11
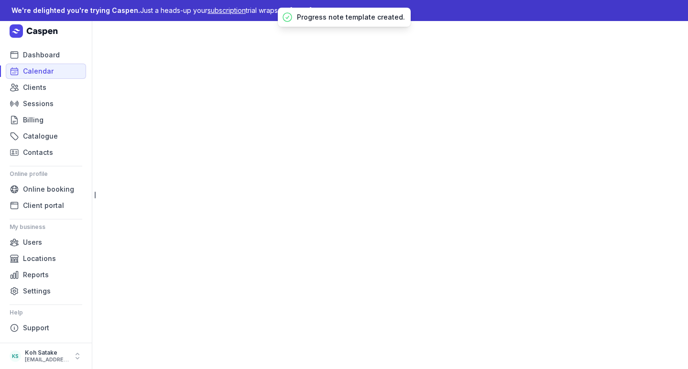
select select "week"
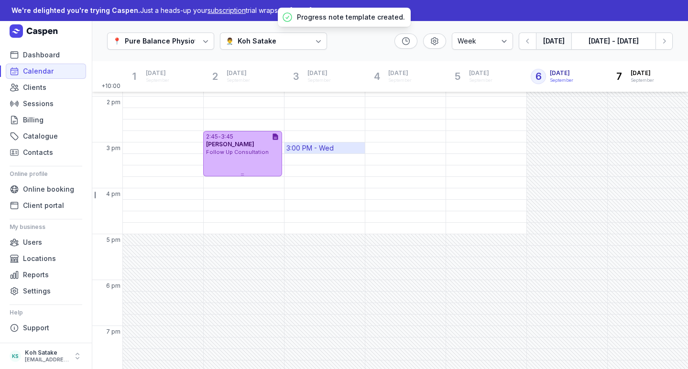
scroll to position [273, 0]
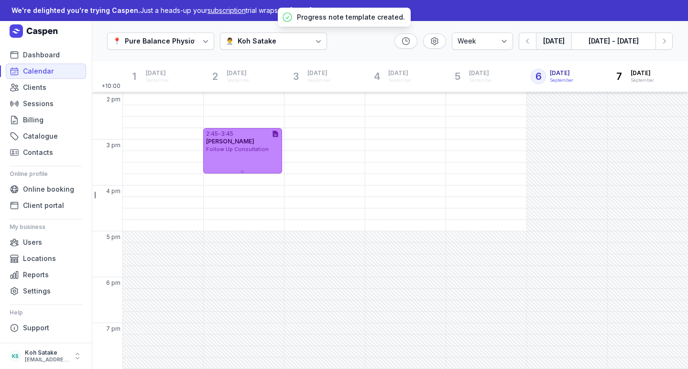
click at [274, 144] on div "[PERSON_NAME]" at bounding box center [242, 142] width 73 height 8
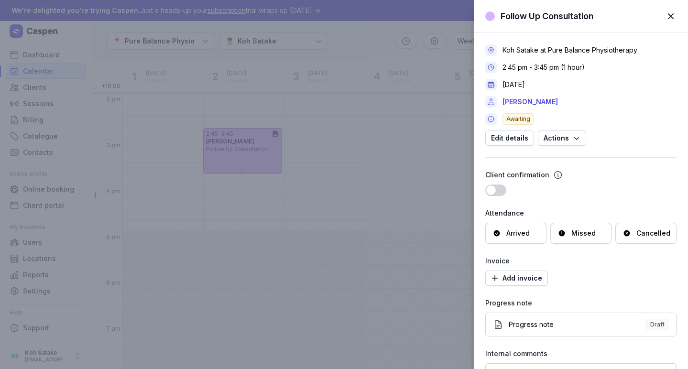
click at [530, 236] on div "Arrived" at bounding box center [517, 234] width 23 height 10
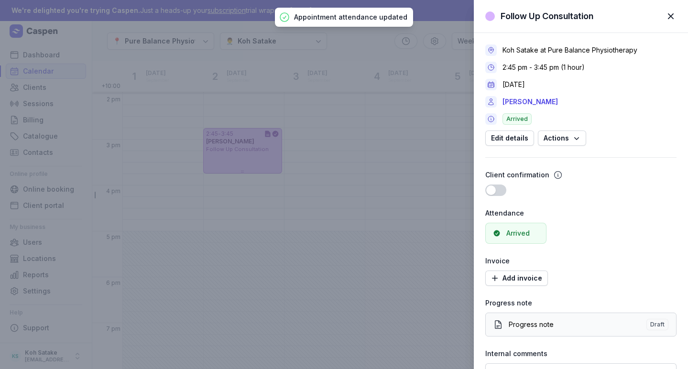
click at [538, 327] on div "Progress note" at bounding box center [578, 325] width 138 height 10
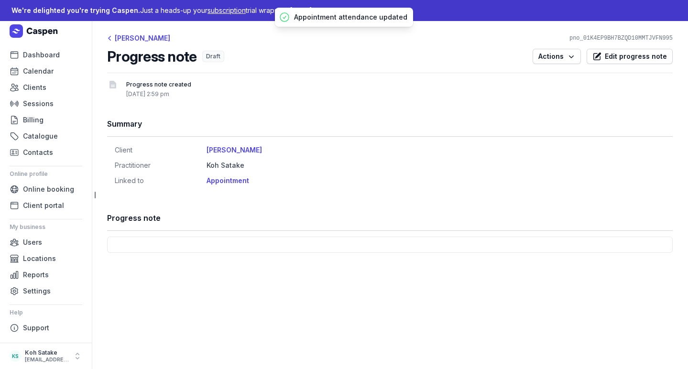
click at [201, 241] on div at bounding box center [390, 245] width 566 height 16
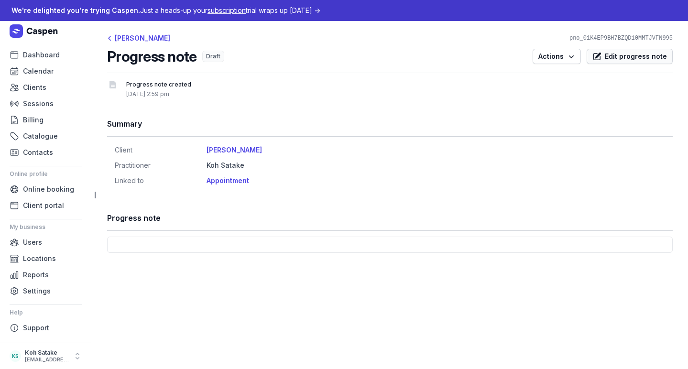
click at [601, 54] on icon at bounding box center [598, 56] width 6 height 6
select select
select select "***"
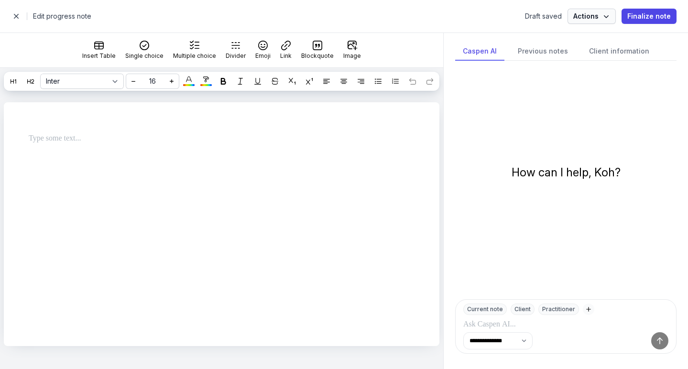
click at [601, 21] on span "Actions" at bounding box center [591, 16] width 37 height 11
click at [605, 38] on icon at bounding box center [604, 37] width 8 height 8
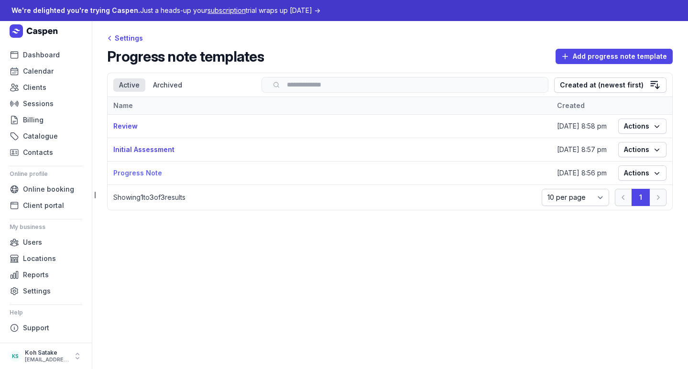
click at [139, 176] on link "Progress Note" at bounding box center [137, 173] width 49 height 8
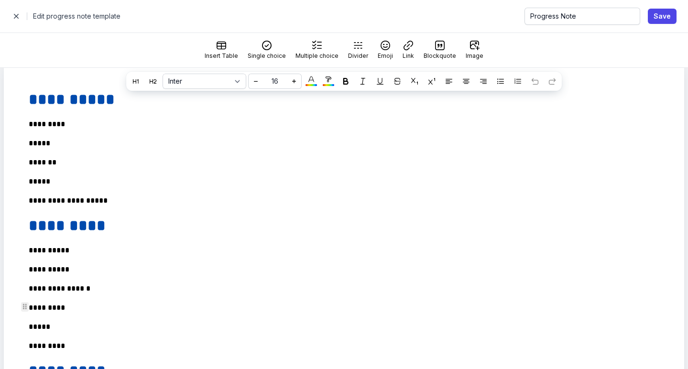
scroll to position [0, 0]
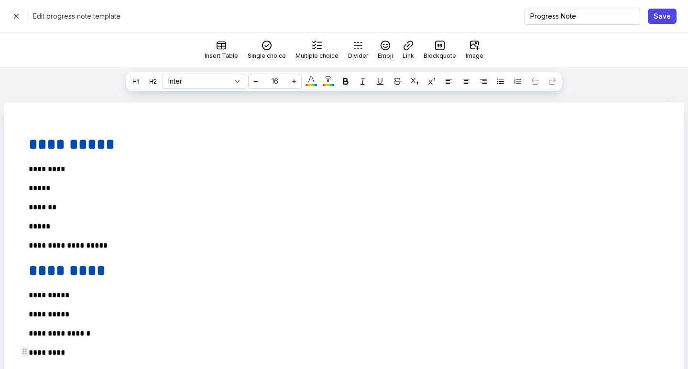
select select
click at [667, 14] on span "Save" at bounding box center [662, 16] width 17 height 11
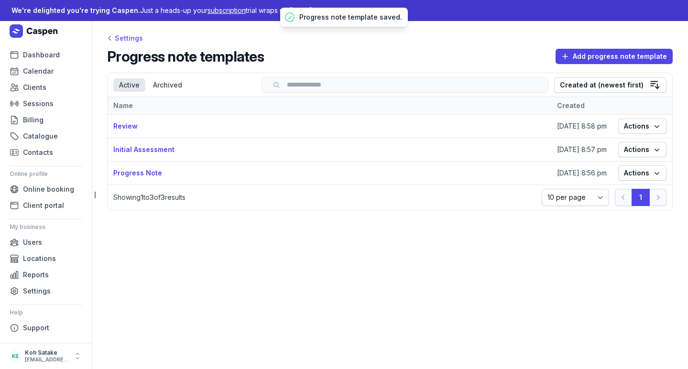
click at [113, 36] on icon at bounding box center [110, 38] width 10 height 10
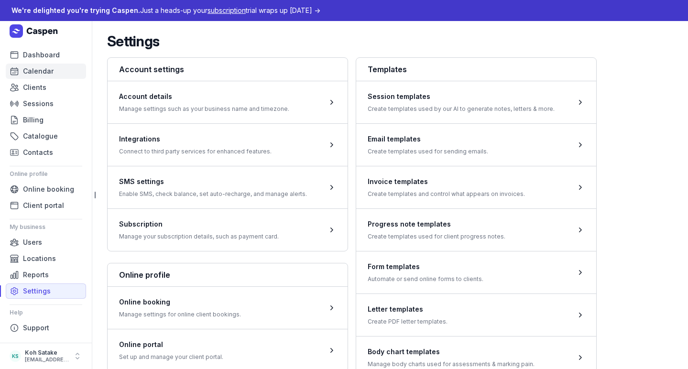
click at [28, 76] on span "Calendar" at bounding box center [38, 70] width 31 height 11
select select "week"
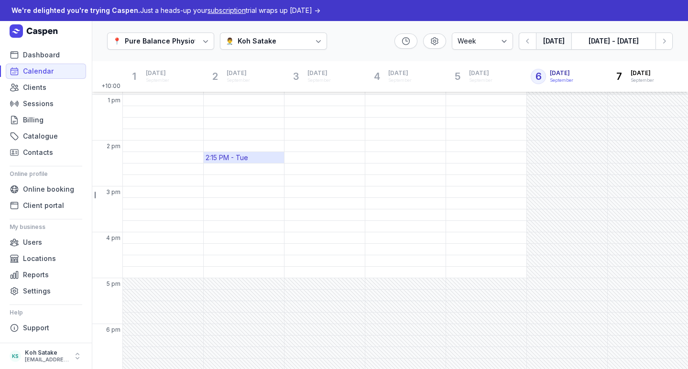
scroll to position [273, 0]
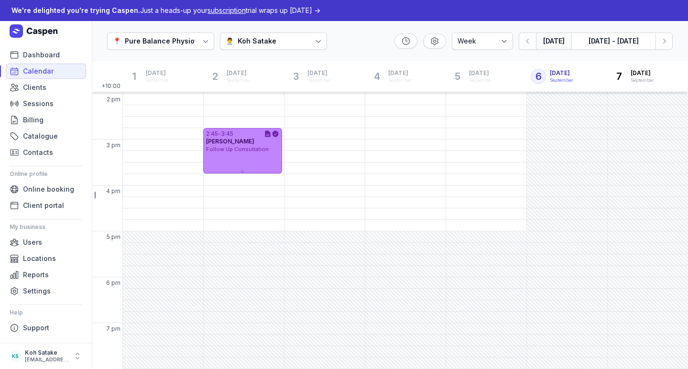
click at [255, 168] on div "2:45 - 3:45 [PERSON_NAME] Follow Up Consultation" at bounding box center [242, 150] width 78 height 45
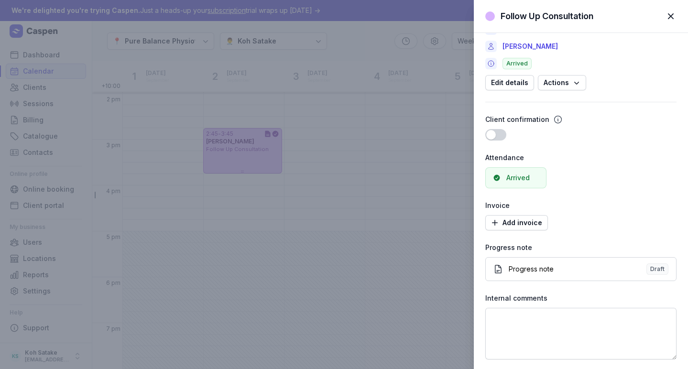
scroll to position [55, 0]
click at [509, 275] on link "Progress note Draft" at bounding box center [580, 269] width 191 height 24
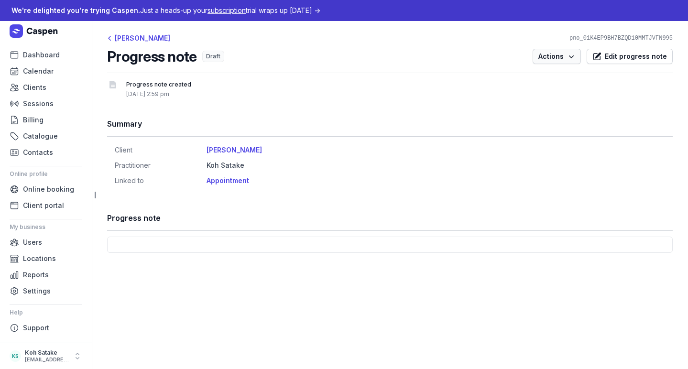
click at [572, 62] on span "Actions" at bounding box center [556, 56] width 37 height 11
click at [568, 76] on link "Edit note" at bounding box center [527, 76] width 107 height 13
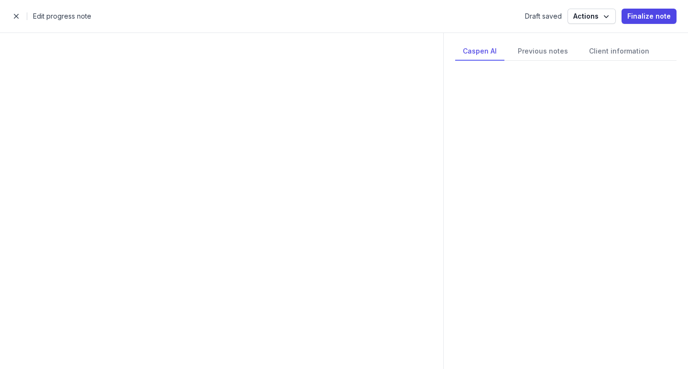
select select
select select "***"
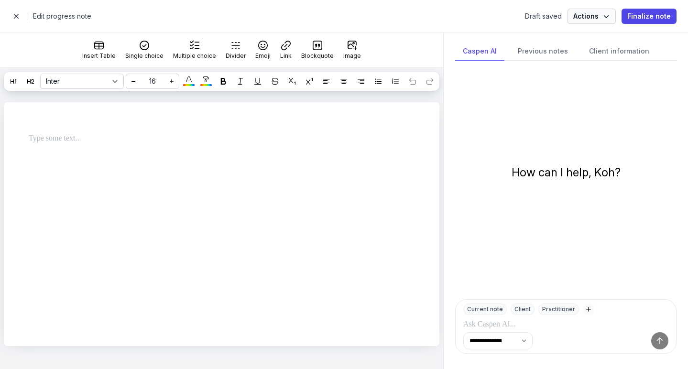
click at [614, 19] on button "Actions" at bounding box center [591, 16] width 48 height 15
click at [608, 39] on icon at bounding box center [604, 37] width 8 height 8
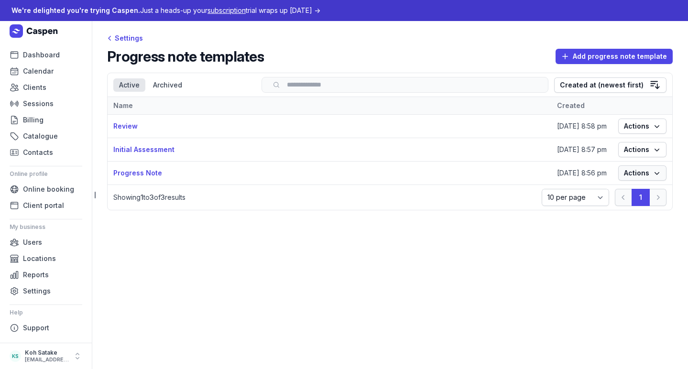
click at [660, 178] on icon "button" at bounding box center [657, 173] width 10 height 10
click at [147, 173] on link "Progress Note" at bounding box center [137, 173] width 49 height 8
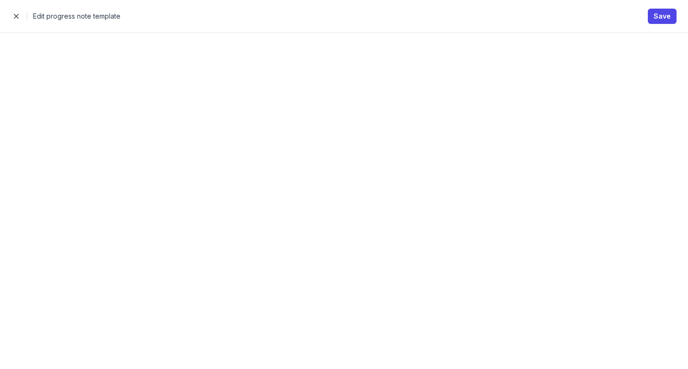
select select
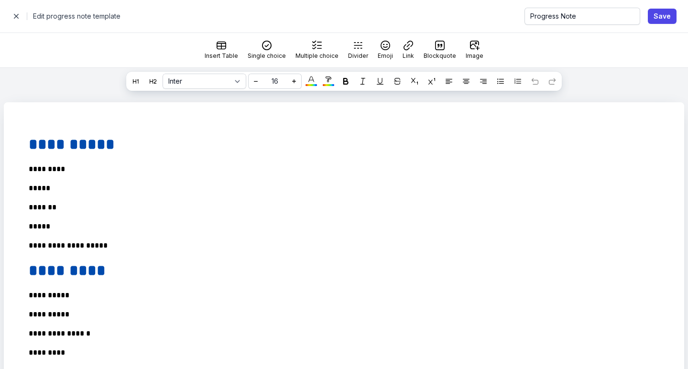
scroll to position [186, 0]
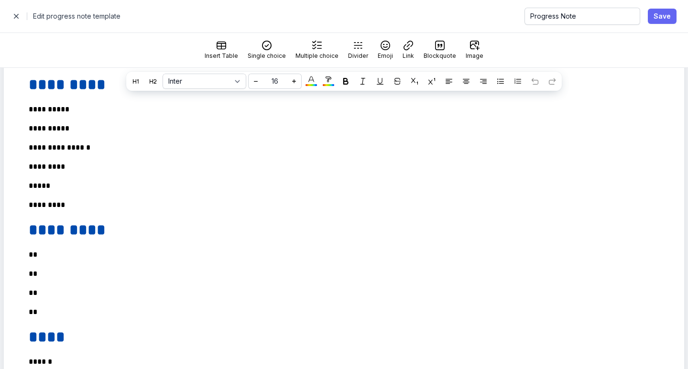
click at [657, 16] on span "Save" at bounding box center [662, 16] width 17 height 11
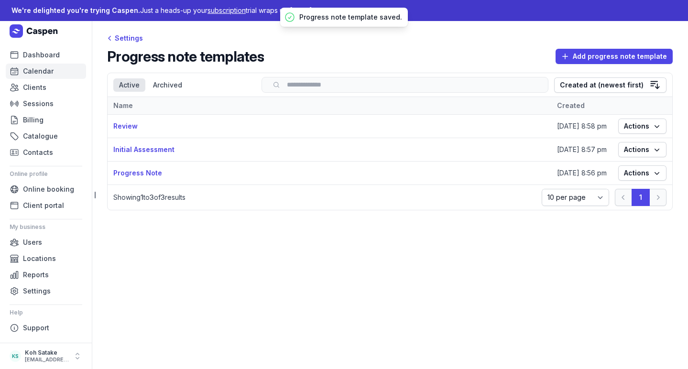
click at [33, 73] on span "Calendar" at bounding box center [38, 70] width 31 height 11
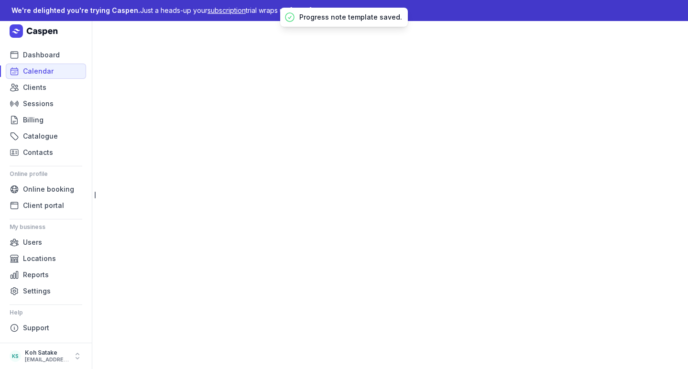
select select "week"
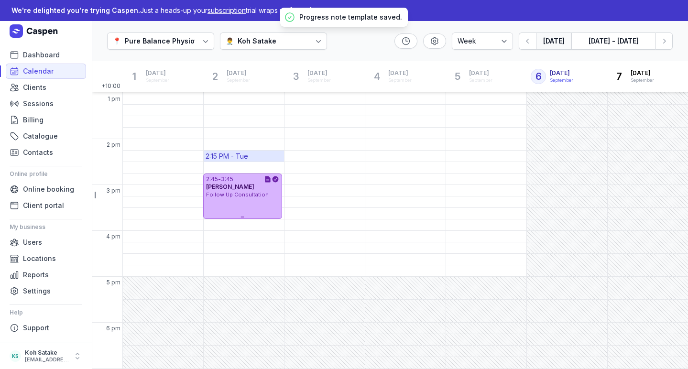
scroll to position [273, 0]
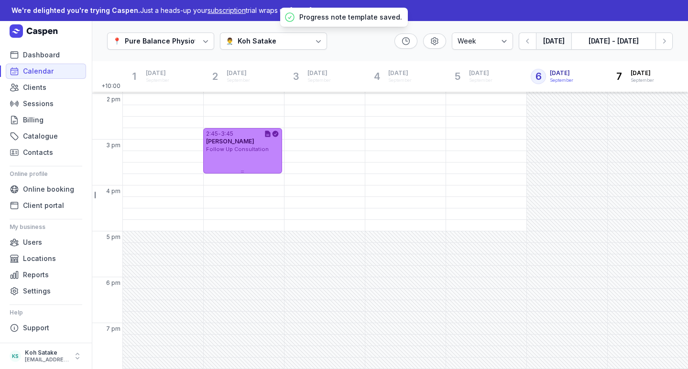
click at [243, 149] on span "Follow Up Consultation" at bounding box center [237, 149] width 63 height 7
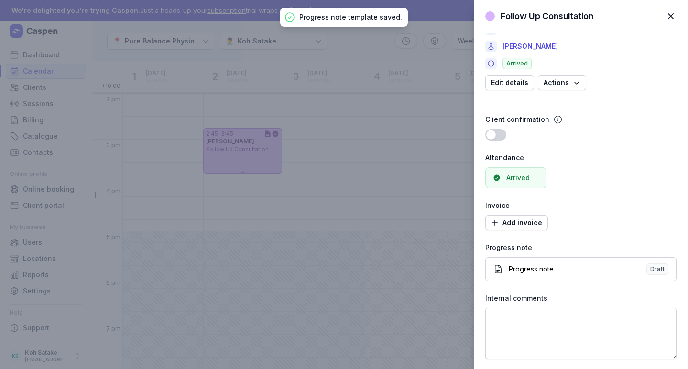
scroll to position [55, 0]
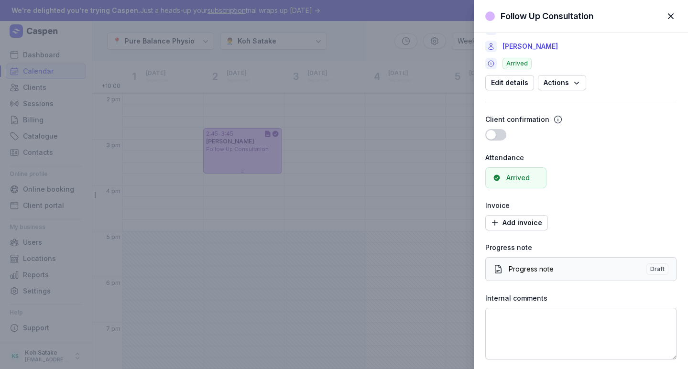
click at [630, 268] on div "Progress note" at bounding box center [578, 269] width 138 height 10
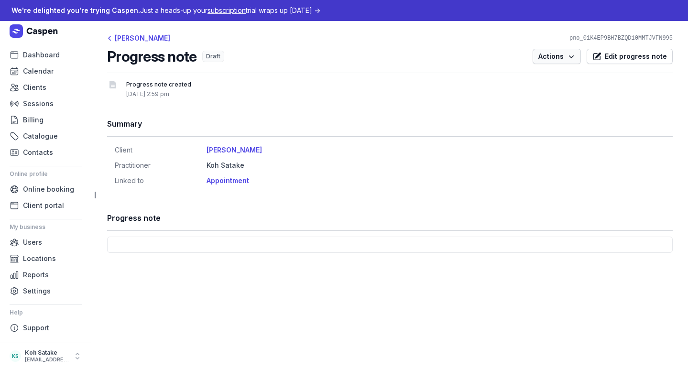
click at [569, 55] on icon "button" at bounding box center [572, 57] width 10 height 10
click at [543, 93] on button "Archive note" at bounding box center [527, 93] width 107 height 13
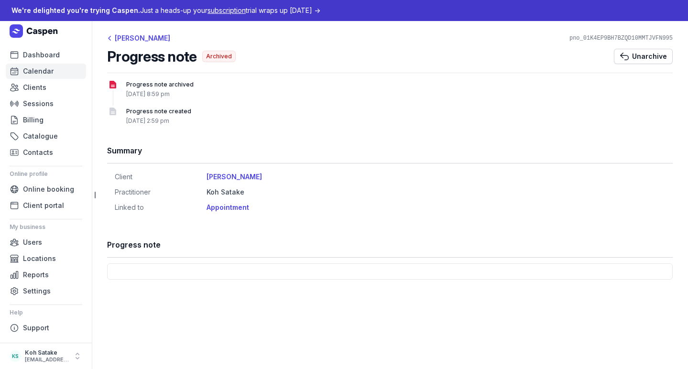
click at [48, 75] on span "Calendar" at bounding box center [38, 70] width 31 height 11
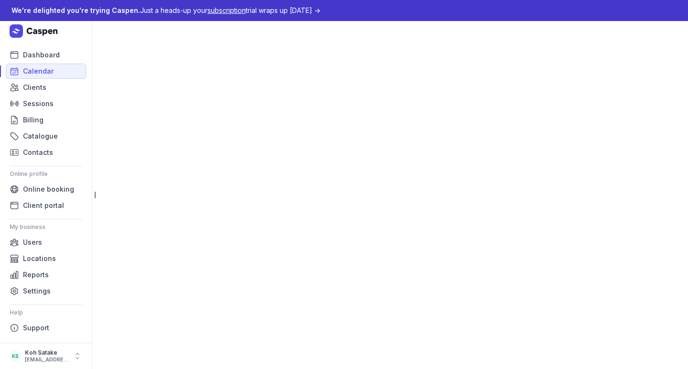
select select "week"
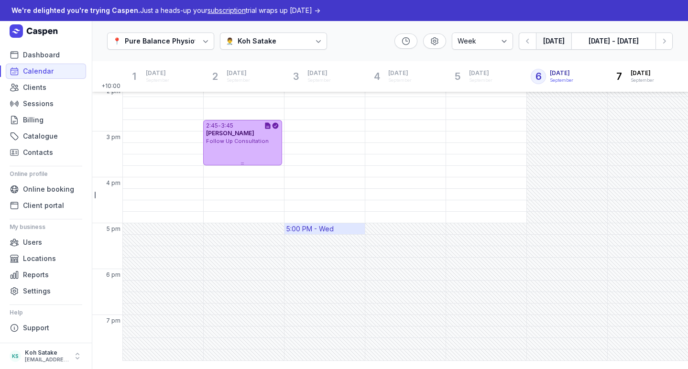
scroll to position [285, 0]
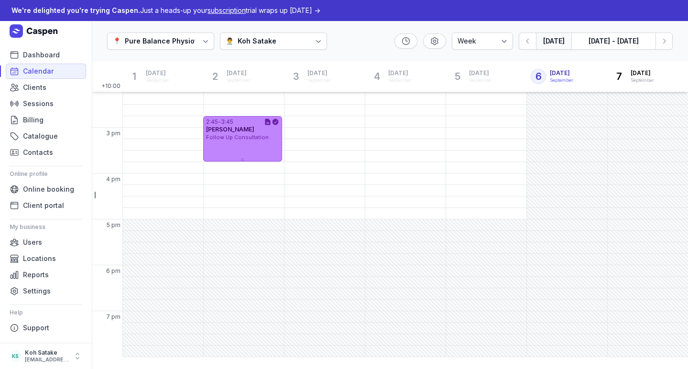
click at [258, 147] on div "2:45 - 3:45 [PERSON_NAME] Follow Up Consultation" at bounding box center [242, 138] width 78 height 45
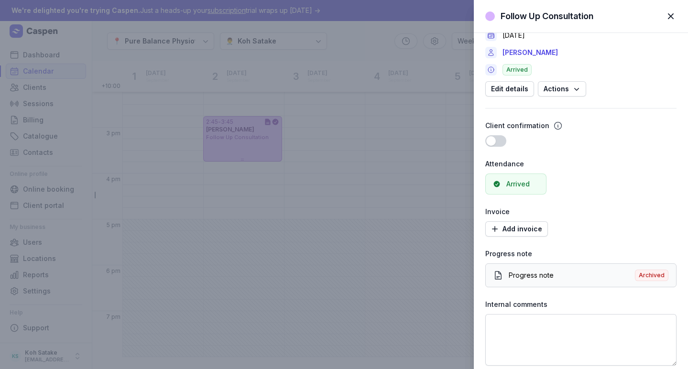
scroll to position [52, 0]
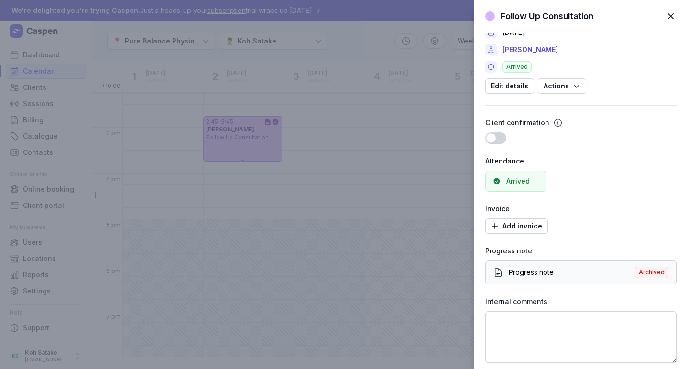
click at [525, 273] on div "Progress note" at bounding box center [572, 273] width 126 height 10
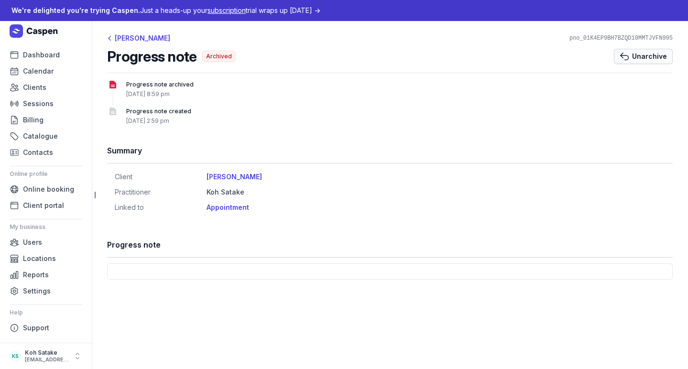
click at [637, 55] on span "Unarchive" at bounding box center [649, 56] width 35 height 11
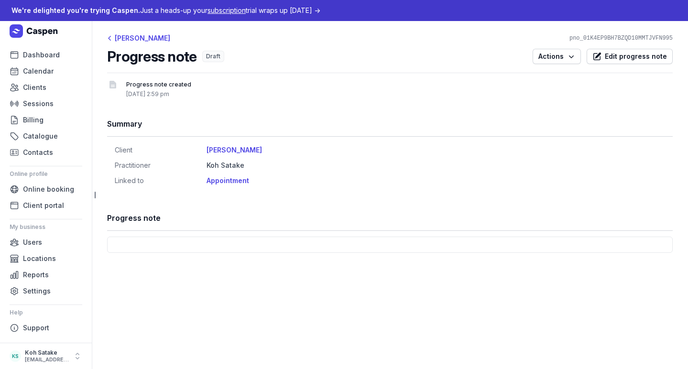
click at [210, 245] on div at bounding box center [390, 245] width 566 height 16
click at [631, 57] on span "Edit progress note" at bounding box center [636, 56] width 62 height 11
select select
select select "***"
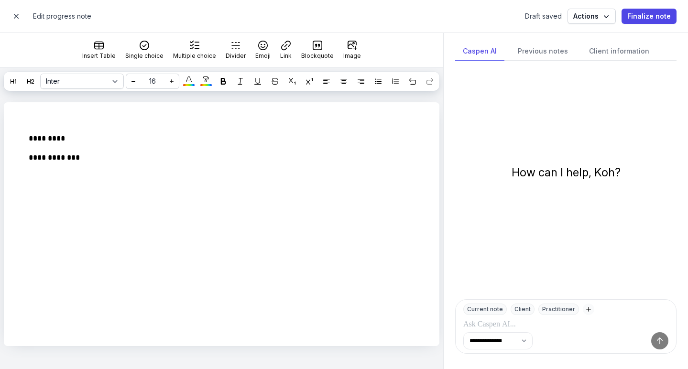
click at [514, 327] on p at bounding box center [565, 324] width 205 height 11
click at [606, 51] on div "Client information" at bounding box center [619, 52] width 76 height 18
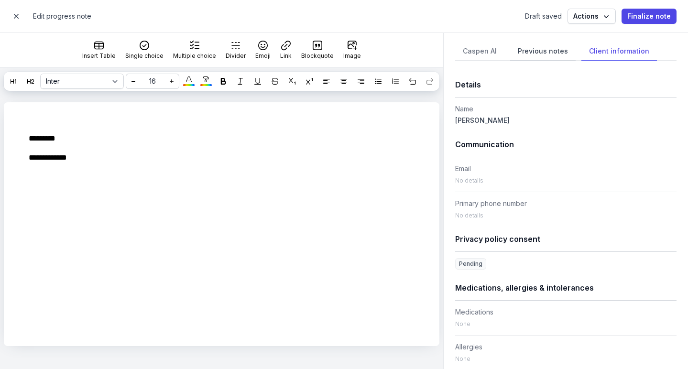
click at [552, 51] on div "Previous notes" at bounding box center [542, 52] width 65 height 18
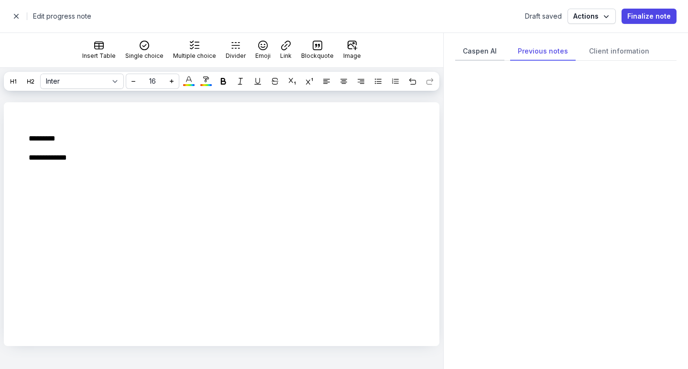
click at [478, 55] on div "Caspen AI" at bounding box center [479, 52] width 49 height 18
select select "***"
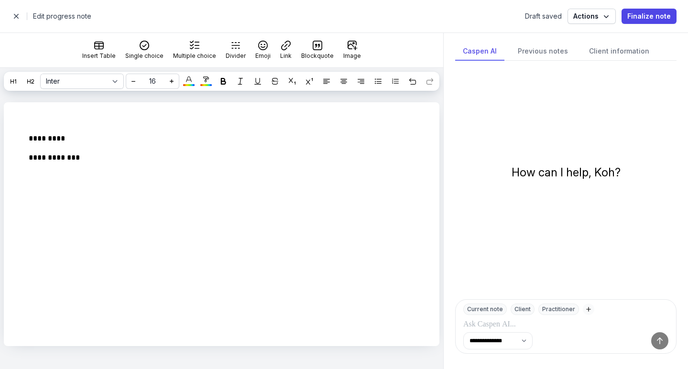
click at [492, 312] on div "Current note" at bounding box center [485, 309] width 44 height 11
click at [496, 310] on div "Current note" at bounding box center [485, 309] width 44 height 11
click at [587, 310] on icon "button" at bounding box center [589, 310] width 8 height 8
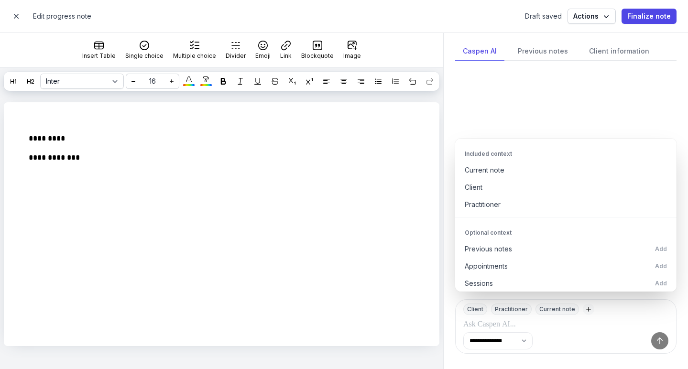
click at [530, 327] on p at bounding box center [565, 324] width 205 height 11
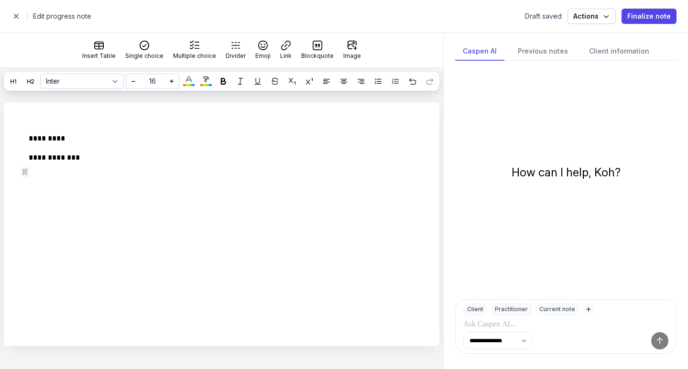
click at [116, 164] on p "**********" at bounding box center [219, 157] width 380 height 11
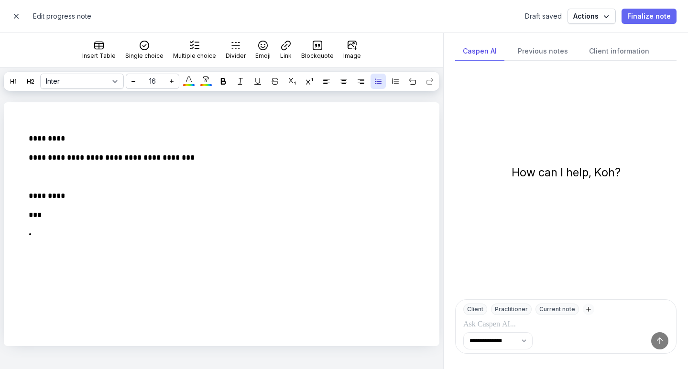
click at [646, 18] on span "Finalize note" at bounding box center [649, 16] width 44 height 11
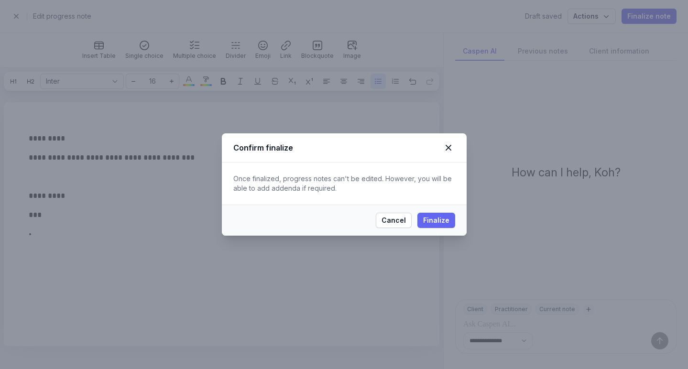
click at [444, 223] on span "Finalize" at bounding box center [436, 220] width 26 height 11
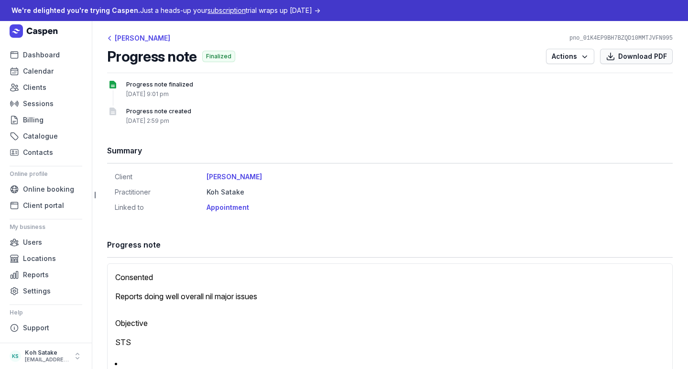
click at [613, 58] on span "PDF Download PDF" at bounding box center [636, 56] width 61 height 11
click at [40, 69] on span "Calendar" at bounding box center [38, 70] width 31 height 11
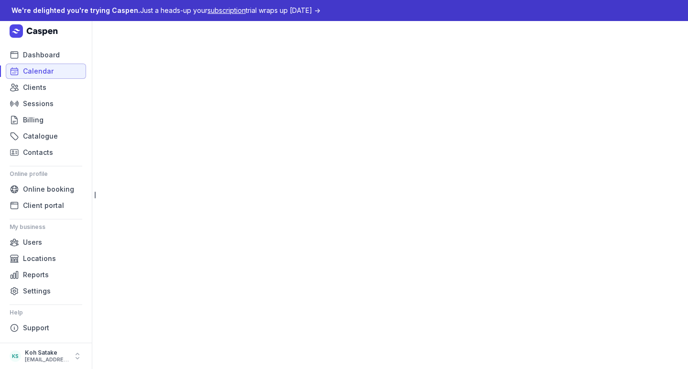
select select "week"
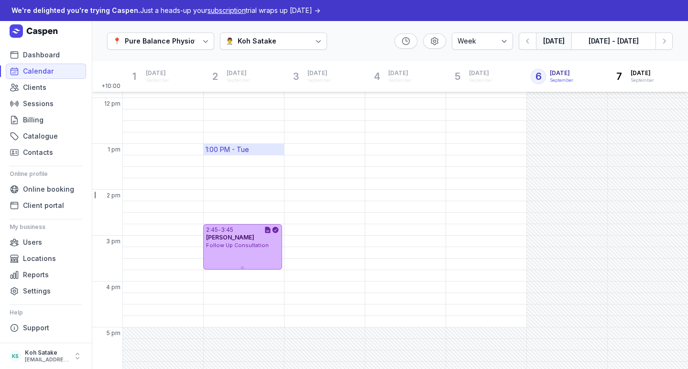
scroll to position [273, 0]
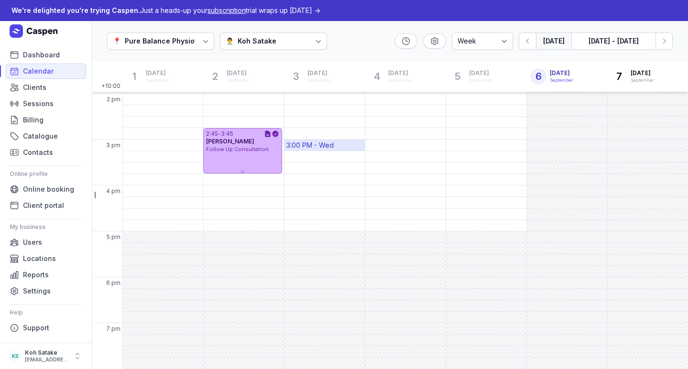
click at [313, 141] on div "3:00 PM - Wed" at bounding box center [309, 146] width 47 height 10
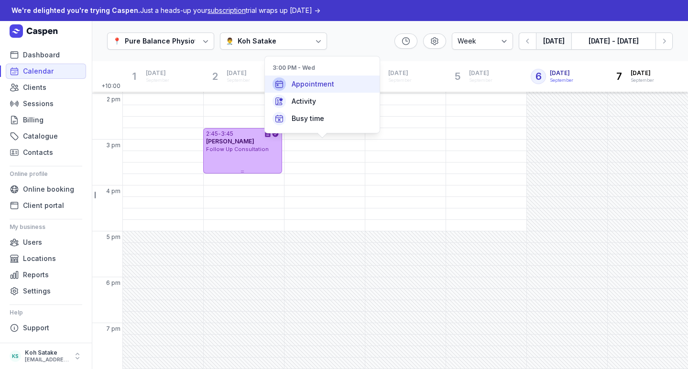
click at [307, 83] on span "Appointment" at bounding box center [313, 84] width 43 height 10
select select
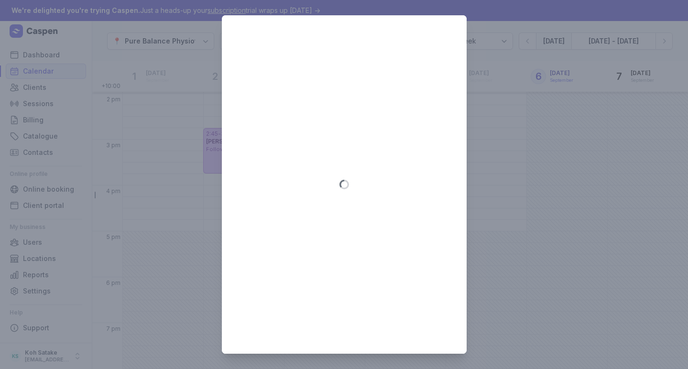
type input "[DATE]"
select select "15:00"
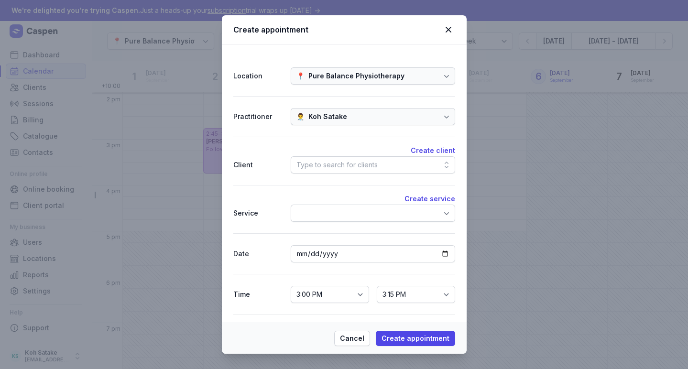
click at [327, 164] on div "Type to search for clients" at bounding box center [336, 164] width 81 height 11
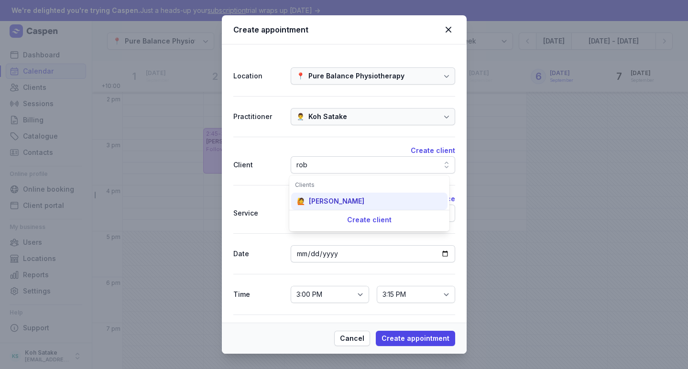
type input "rob"
click at [336, 196] on div "🙋 [PERSON_NAME]" at bounding box center [369, 201] width 156 height 17
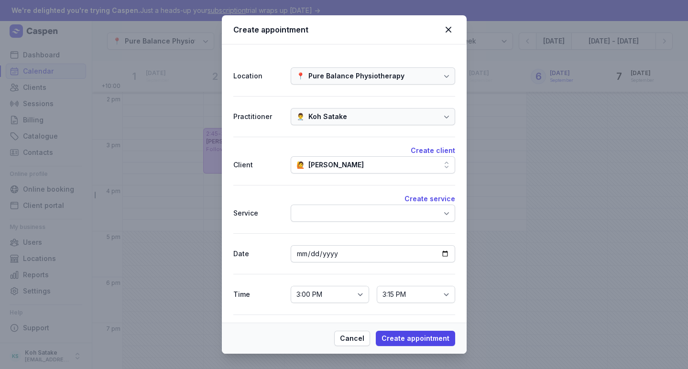
click at [409, 223] on div "Create service Service" at bounding box center [344, 209] width 222 height 48
click at [409, 215] on div at bounding box center [373, 213] width 164 height 17
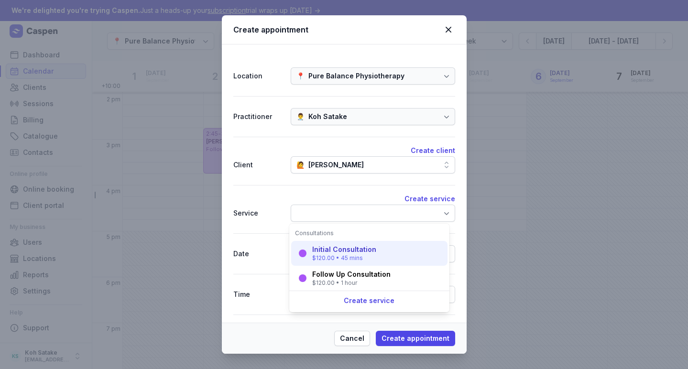
click at [399, 249] on div "Initial Consultation $120.00 • 45 mins" at bounding box center [369, 253] width 156 height 25
select select "15:45"
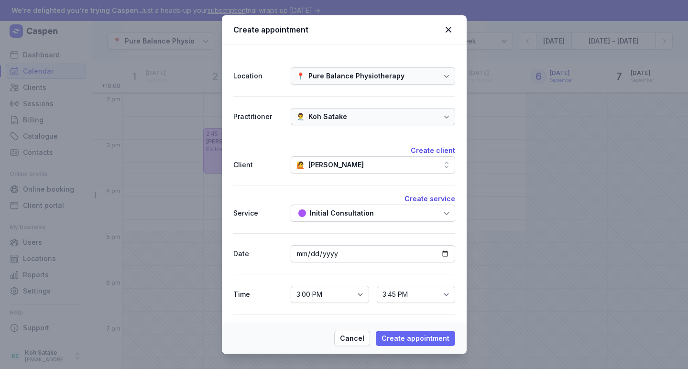
click at [407, 334] on span "Create appointment" at bounding box center [416, 338] width 68 height 11
select select
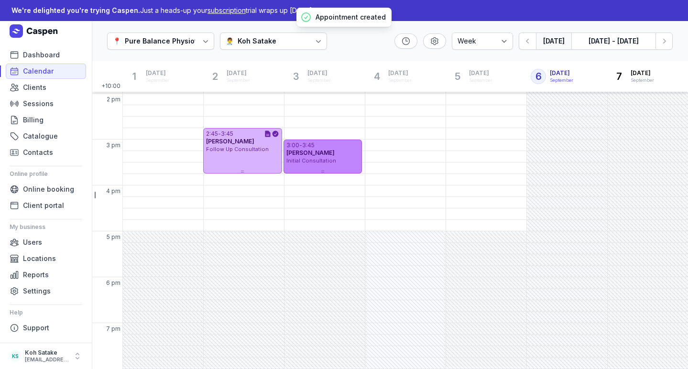
click at [338, 161] on div "Initial Consultation" at bounding box center [322, 161] width 73 height 8
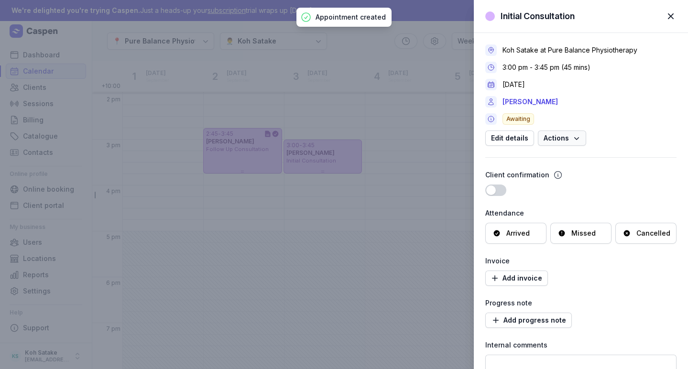
click at [567, 137] on span "Actions" at bounding box center [562, 137] width 37 height 11
click at [627, 130] on div "Koh Satake at Pure Balance Physiotherapy 3:00 pm - 3:45 pm (45 mins) [DATE] [PE…" at bounding box center [580, 94] width 191 height 101
click at [513, 236] on div "Arrived" at bounding box center [517, 234] width 23 height 10
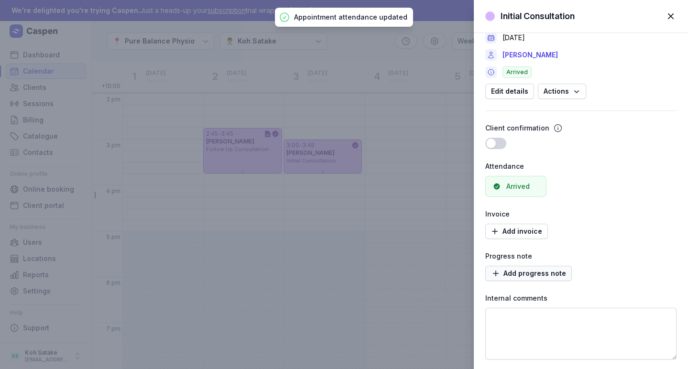
scroll to position [47, 0]
click at [530, 273] on span "Add progress note" at bounding box center [528, 273] width 75 height 11
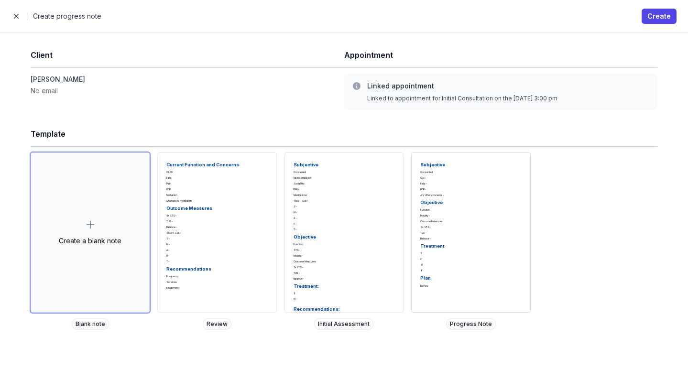
click at [458, 230] on div "Subjective Consented C/o - Falls - HEP - Any other concerns - Objective Functio…" at bounding box center [471, 232] width 118 height 159
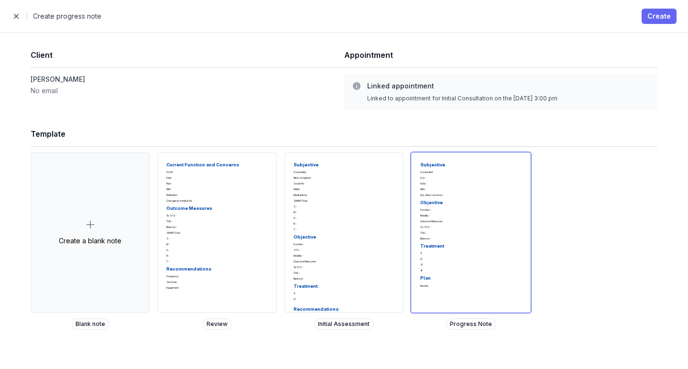
click at [658, 12] on span "Create" at bounding box center [658, 16] width 23 height 11
select select
select select "***"
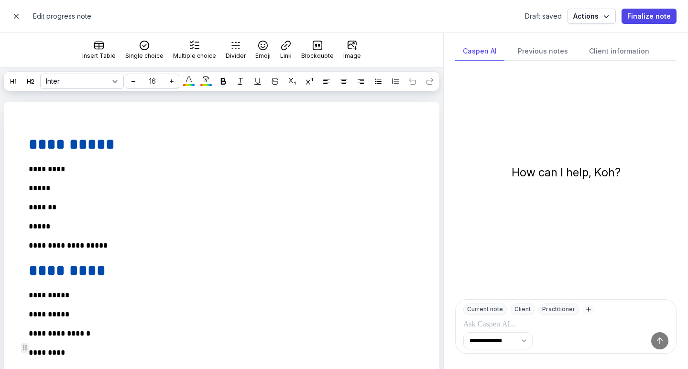
scroll to position [0, 0]
select select
click at [633, 19] on span "Finalize note" at bounding box center [649, 16] width 44 height 11
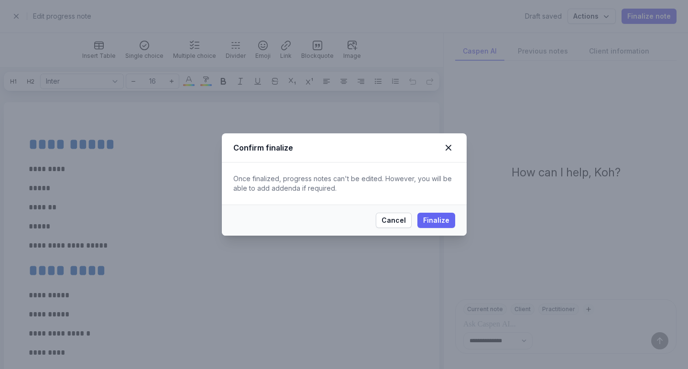
click at [446, 220] on span "Finalize" at bounding box center [436, 220] width 26 height 11
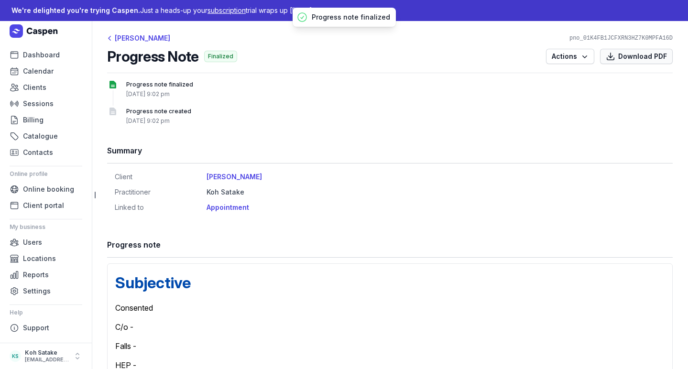
click at [639, 60] on span "Download PDF" at bounding box center [642, 56] width 49 height 11
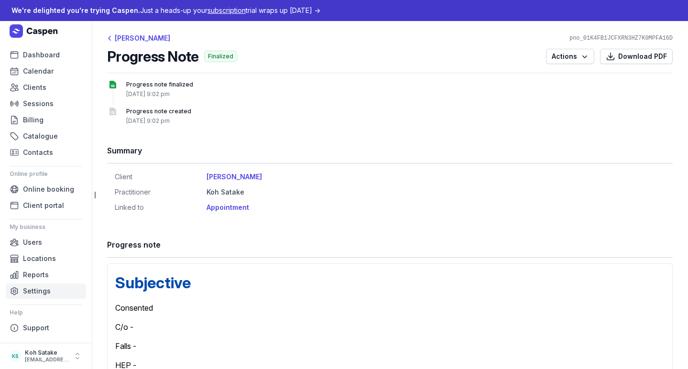
click at [42, 293] on span "Settings" at bounding box center [37, 290] width 28 height 11
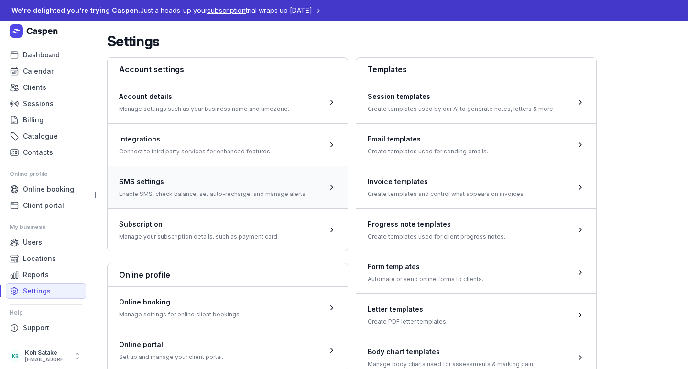
click at [194, 196] on span at bounding box center [228, 187] width 240 height 43
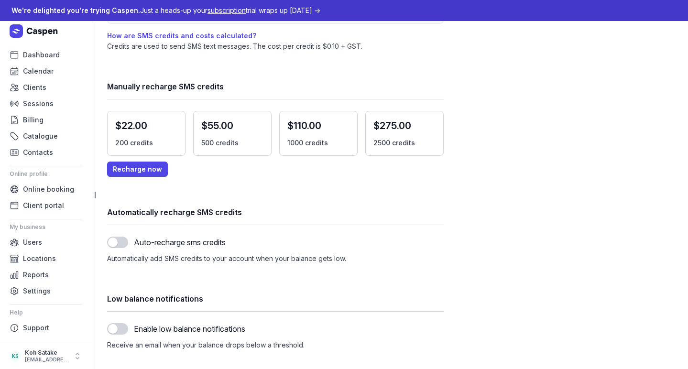
scroll to position [137, 0]
click at [35, 291] on span "Settings" at bounding box center [37, 290] width 28 height 11
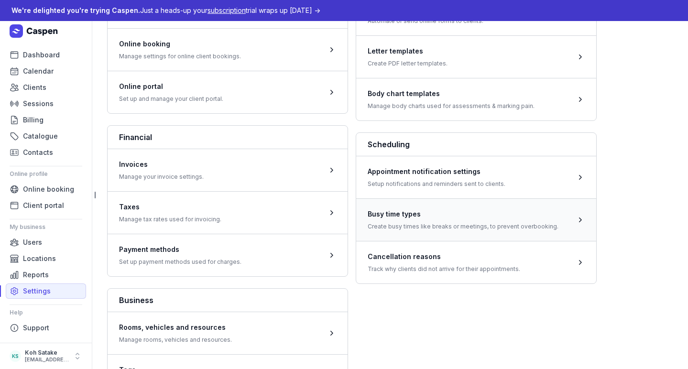
scroll to position [257, 0]
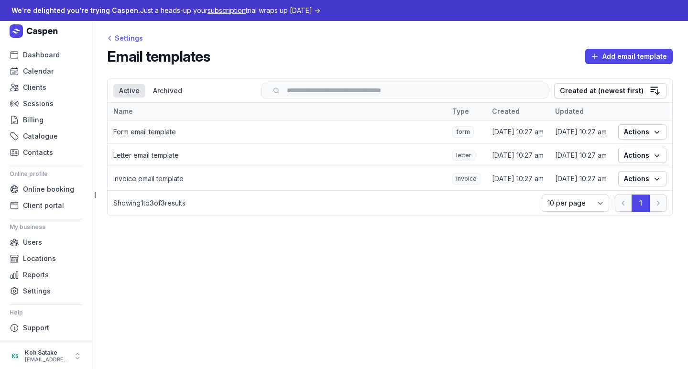
click at [113, 38] on icon at bounding box center [110, 38] width 10 height 10
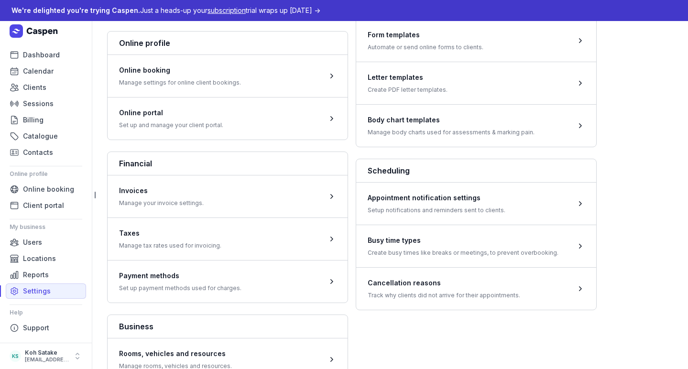
scroll to position [232, 0]
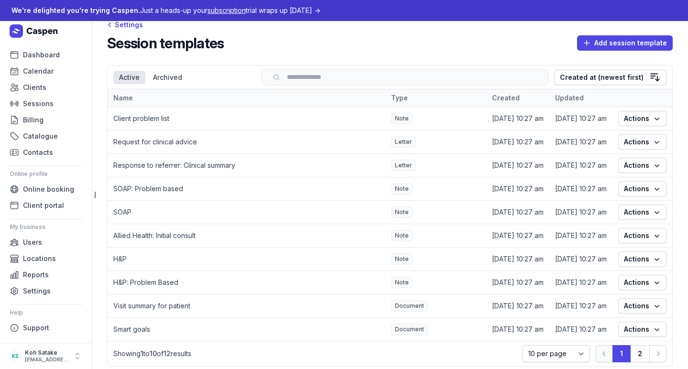
scroll to position [10, 0]
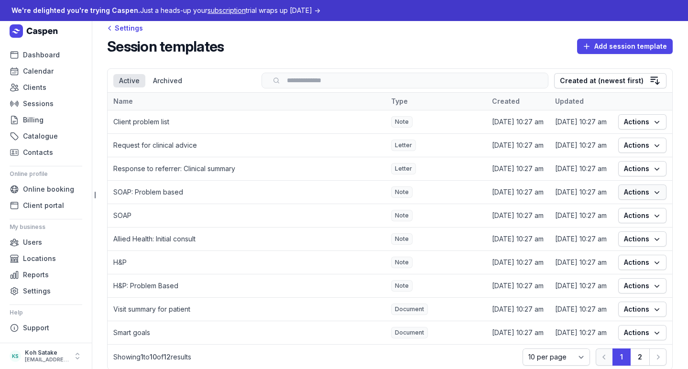
click at [644, 197] on span "Actions" at bounding box center [642, 191] width 37 height 11
click at [628, 216] on link "Edit" at bounding box center [607, 213] width 107 height 13
select select
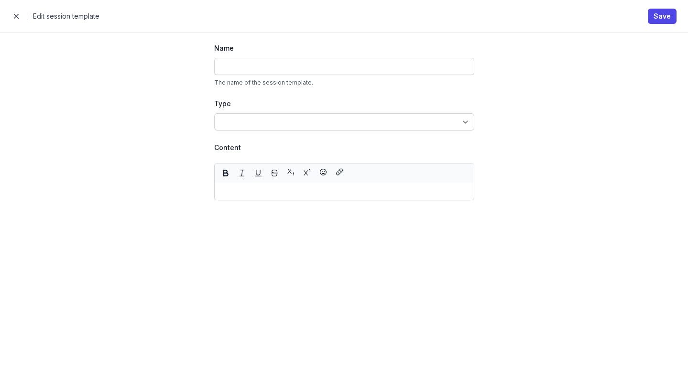
type input "SOAP: Problem based"
select select "note"
